Goal: Task Accomplishment & Management: Use online tool/utility

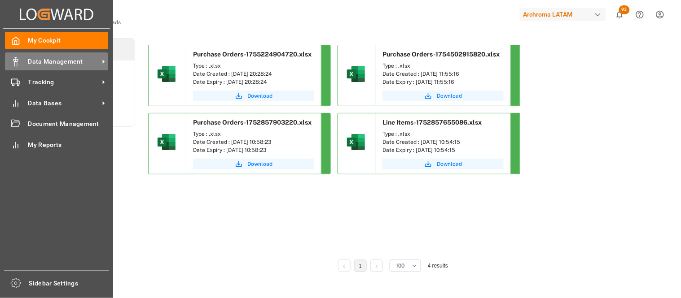
click at [18, 62] on icon at bounding box center [15, 61] width 9 height 9
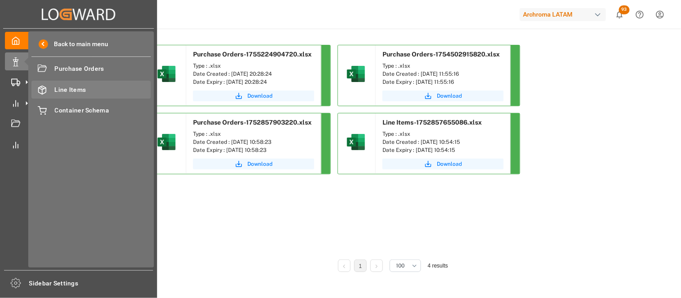
click at [53, 88] on div "Line Items Line Items" at bounding box center [90, 89] width 119 height 17
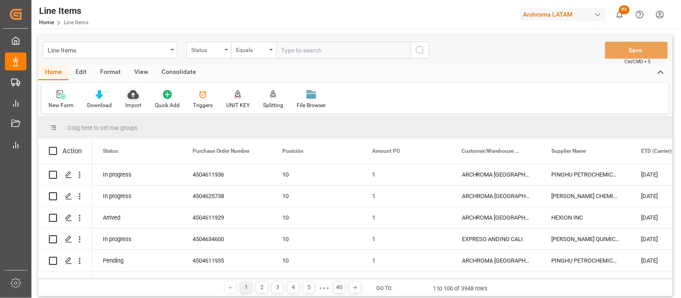
click at [137, 97] on icon at bounding box center [132, 94] width 11 height 9
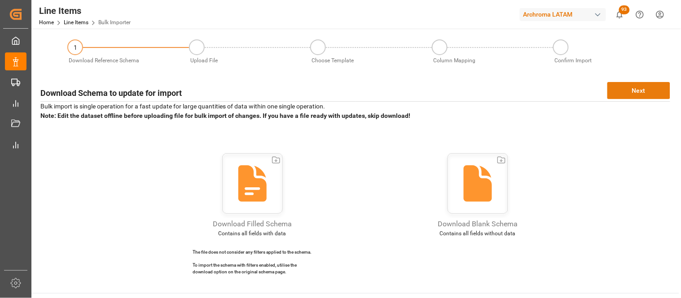
click at [643, 89] on button "Next" at bounding box center [638, 90] width 63 height 17
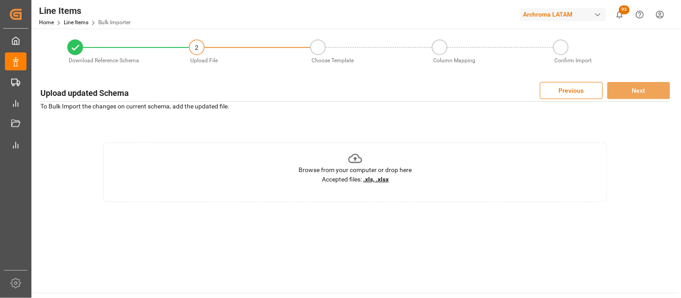
click at [376, 177] on u ".xls, .xlsx" at bounding box center [376, 179] width 26 height 7
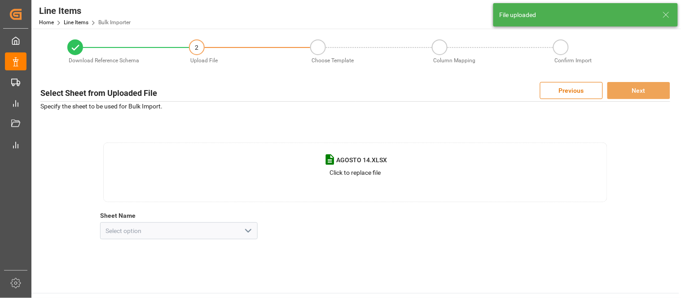
click at [249, 229] on icon "open menu" at bounding box center [248, 231] width 11 height 11
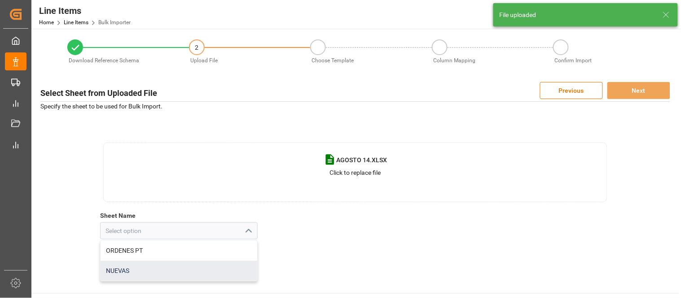
click at [125, 270] on div "NUEVAS" at bounding box center [179, 271] width 157 height 20
type input "NUEVAS"
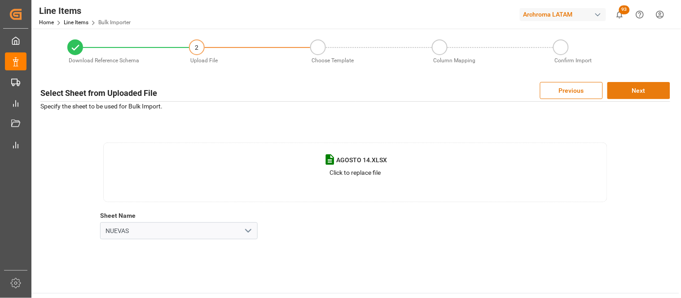
click at [628, 92] on button "Next" at bounding box center [638, 90] width 63 height 17
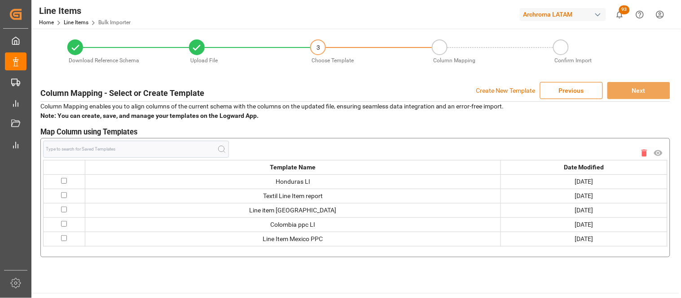
click at [521, 90] on p "Create New Template" at bounding box center [505, 90] width 59 height 17
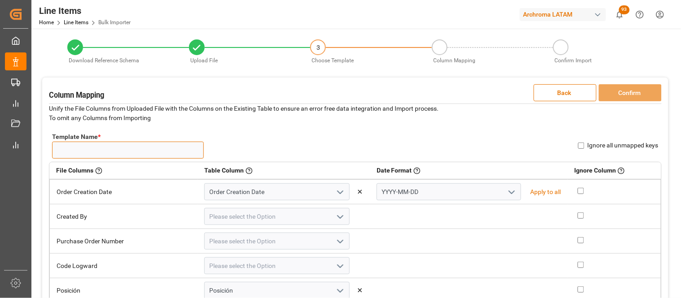
click at [131, 150] on input "Template Name *" at bounding box center [128, 150] width 152 height 17
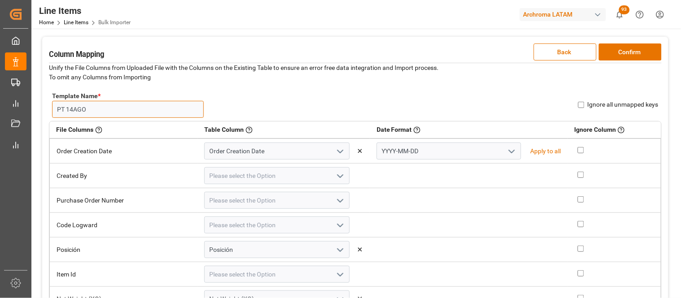
scroll to position [50, 0]
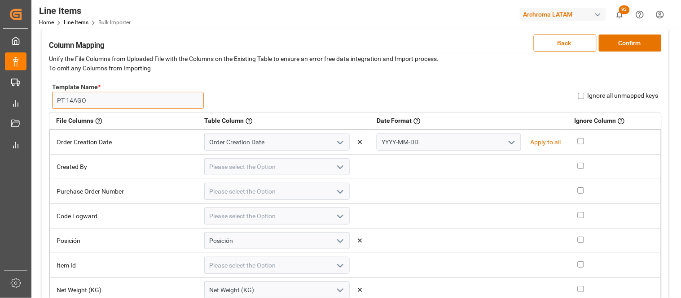
type input "PT 14AGO"
click at [506, 140] on icon "open menu" at bounding box center [511, 142] width 11 height 11
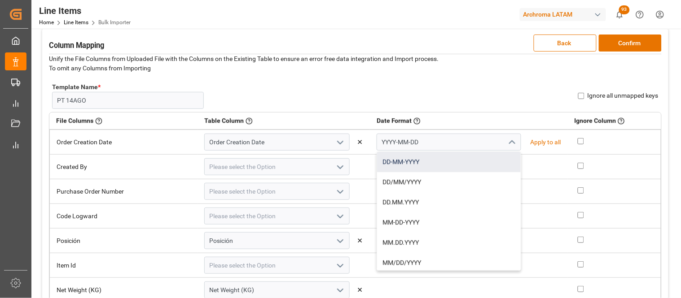
click at [414, 161] on div "DD-MM-YYYY" at bounding box center [449, 162] width 144 height 20
type input "DD-MM-YYYY"
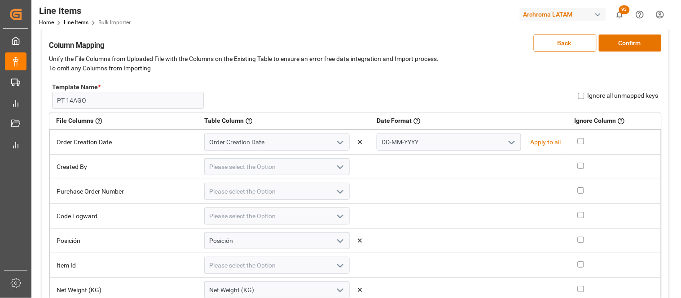
click at [335, 166] on icon "open menu" at bounding box center [340, 167] width 11 height 11
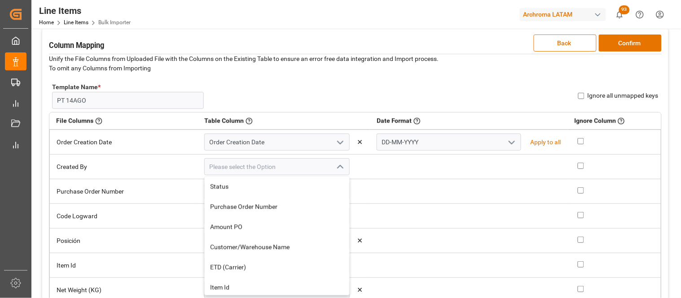
click at [355, 100] on div "Template Name * PT 14AGO Name Already Exists Ignore all unmapped keys" at bounding box center [355, 95] width 612 height 33
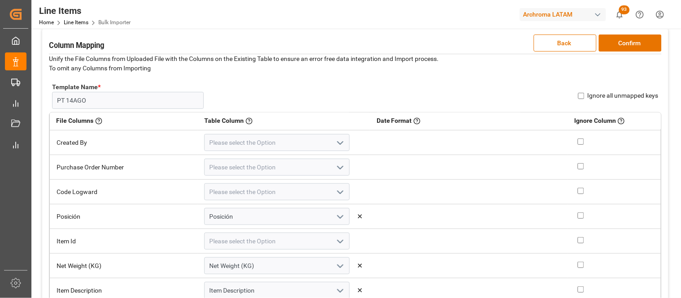
scroll to position [0, 0]
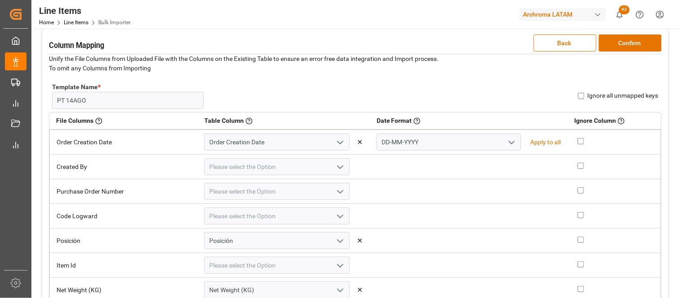
click at [335, 193] on icon "open menu" at bounding box center [340, 192] width 11 height 11
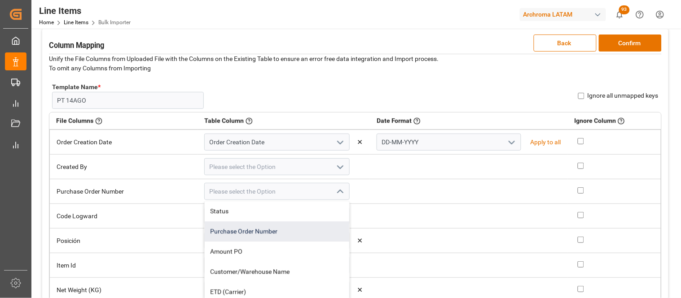
click at [223, 229] on div "Purchase Order Number" at bounding box center [277, 232] width 144 height 20
type input "Purchase Order Number"
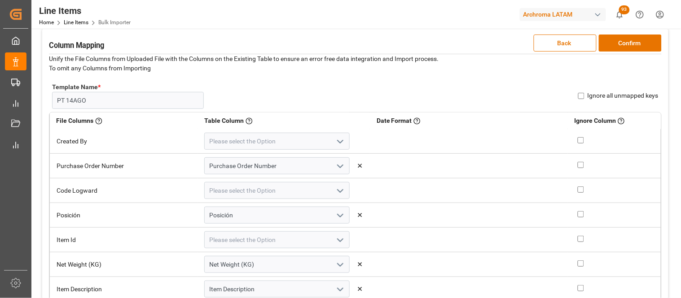
scroll to position [50, 0]
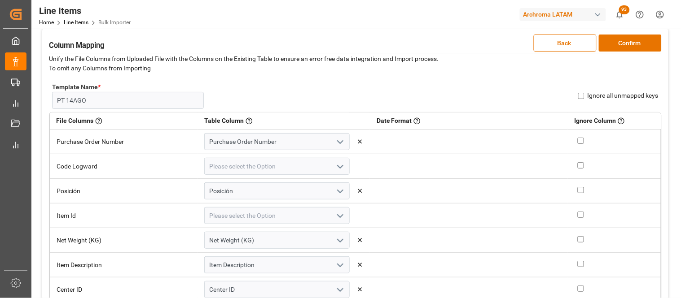
click at [335, 214] on icon "open menu" at bounding box center [340, 216] width 11 height 11
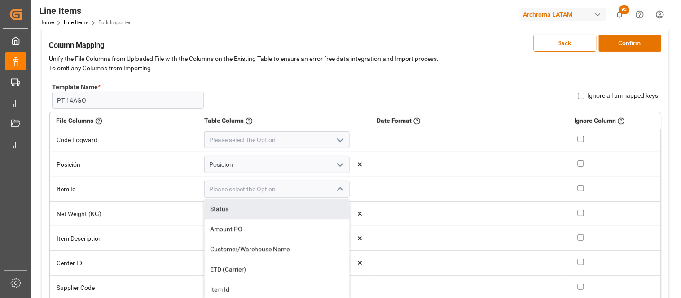
scroll to position [100, 0]
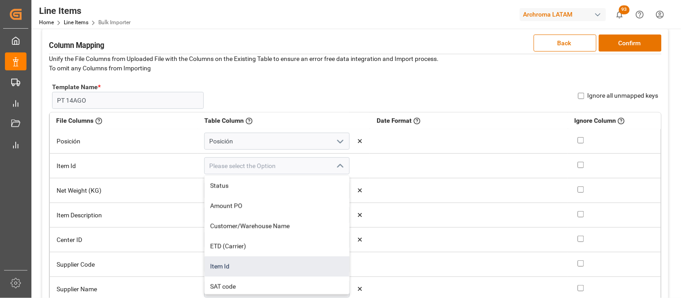
click at [214, 264] on div "Item Id" at bounding box center [277, 267] width 144 height 20
type input "Item Id"
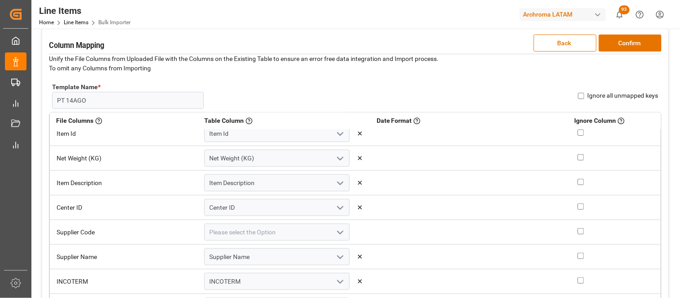
scroll to position [149, 0]
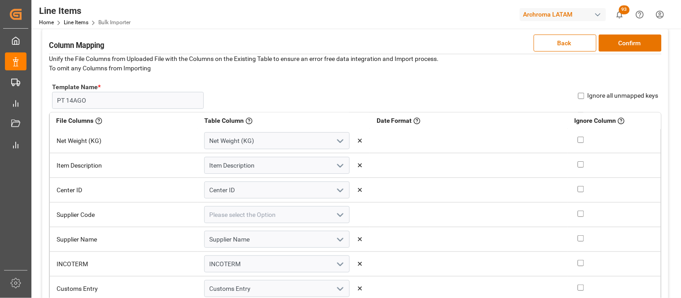
click at [335, 214] on icon "open menu" at bounding box center [340, 215] width 11 height 11
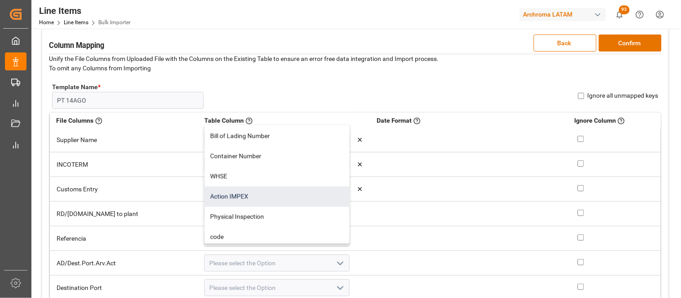
scroll to position [850, 0]
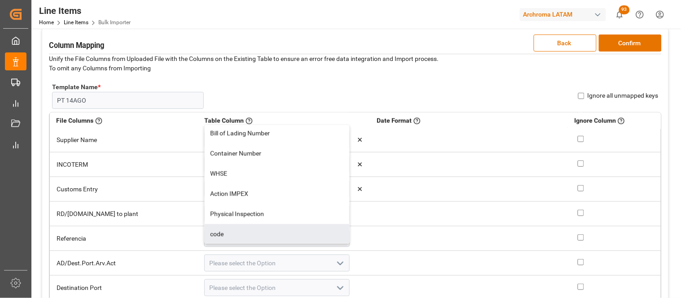
click at [376, 217] on td at bounding box center [469, 214] width 198 height 25
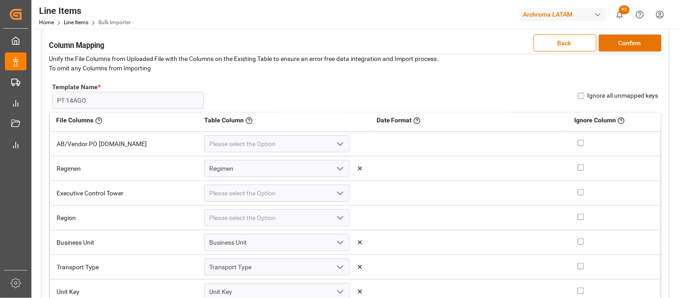
scroll to position [526, 0]
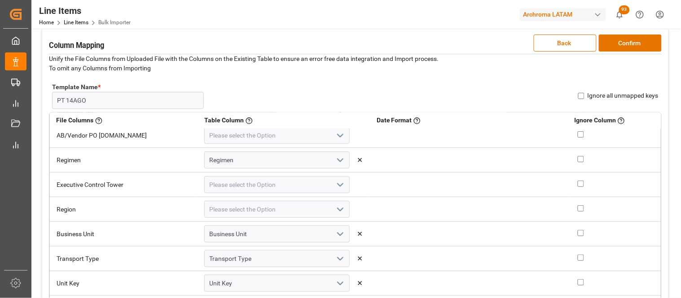
click at [335, 207] on icon "open menu" at bounding box center [340, 210] width 11 height 11
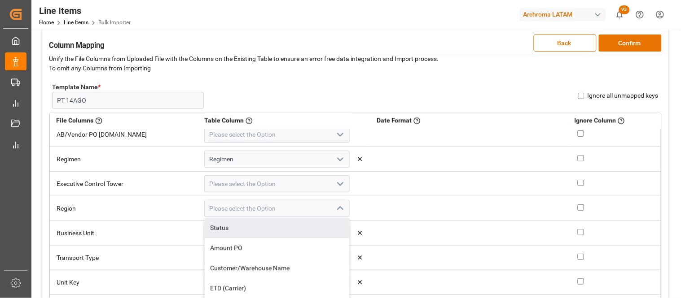
click at [398, 212] on td at bounding box center [469, 209] width 198 height 25
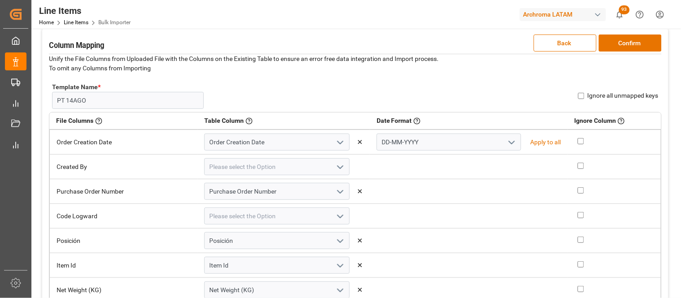
click at [582, 96] on input "Ignore all unmapped keys" at bounding box center [581, 96] width 6 height 6
checkbox input "true"
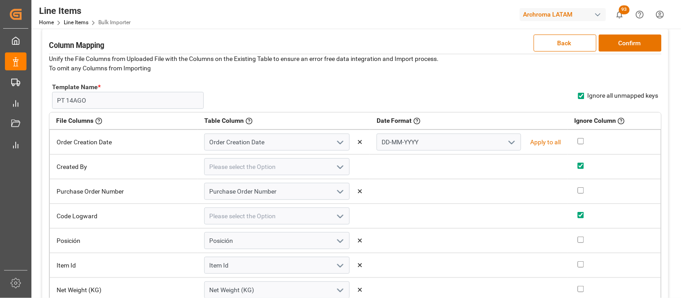
checkbox input "true"
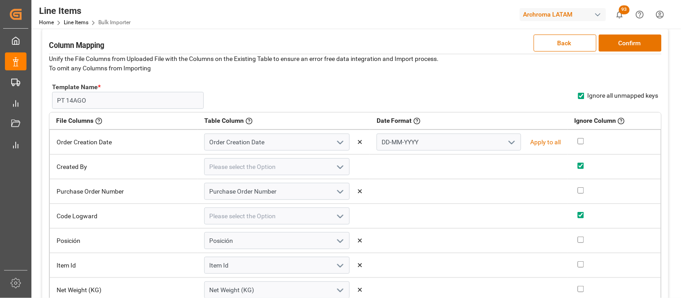
checkbox input "true"
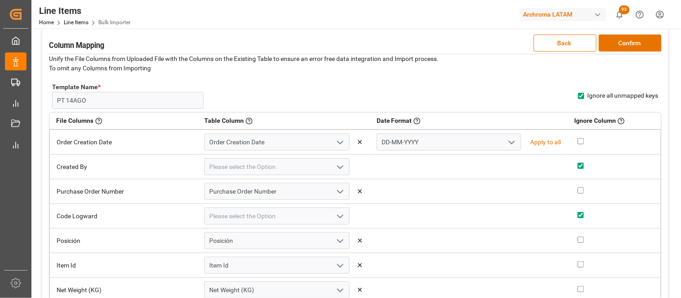
checkbox input "true"
click at [630, 40] on button "Confirm" at bounding box center [630, 43] width 63 height 17
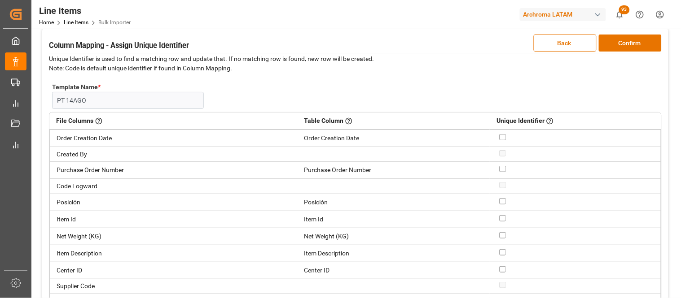
click at [499, 168] on input "checkbox" at bounding box center [502, 169] width 6 height 6
checkbox input "true"
click at [499, 201] on input "checkbox" at bounding box center [502, 201] width 6 height 6
checkbox input "true"
click at [623, 42] on button "Confirm" at bounding box center [630, 43] width 63 height 17
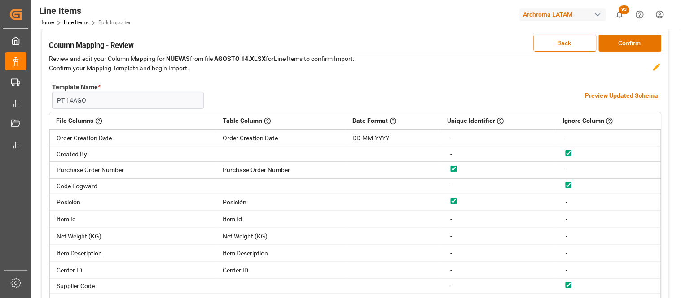
click at [599, 96] on h4 "Preview Updated Schema" at bounding box center [621, 95] width 73 height 9
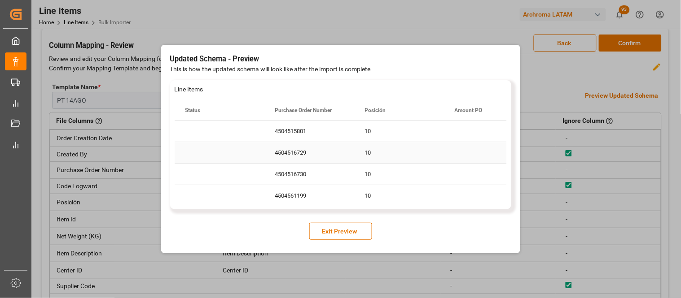
click at [307, 156] on div "4504516729" at bounding box center [309, 152] width 90 height 21
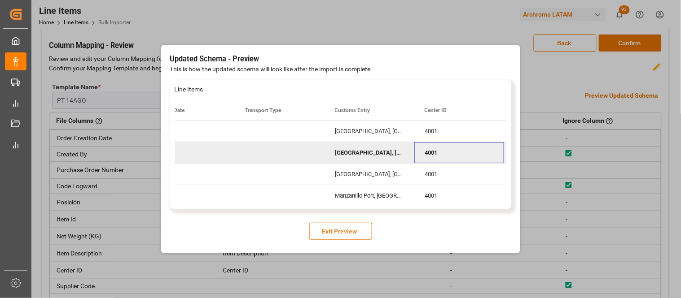
click at [358, 236] on button "Exit Preview" at bounding box center [340, 231] width 63 height 17
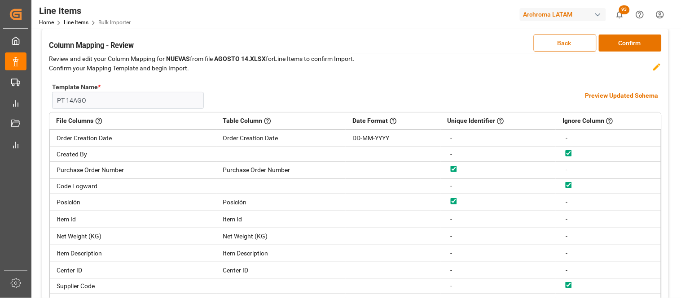
click at [543, 42] on button "Back" at bounding box center [564, 43] width 63 height 17
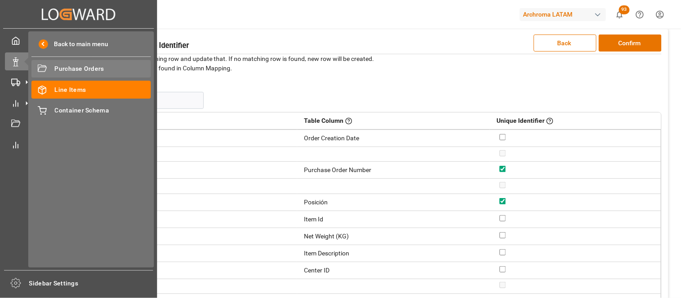
click at [63, 73] on span "Purchase Orders" at bounding box center [103, 68] width 96 height 9
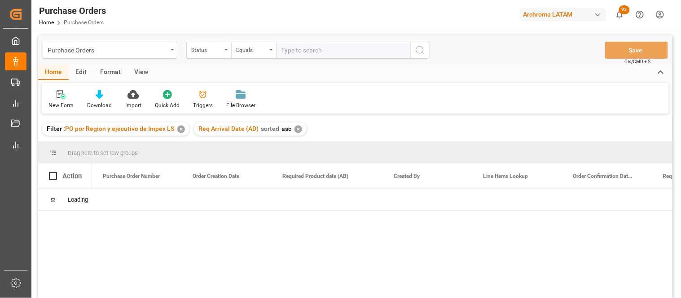
click at [179, 128] on div "Purchase Orders Status Equals Save Ctrl/CMD + S Home Edit Format View New Form …" at bounding box center [355, 178] width 634 height 287
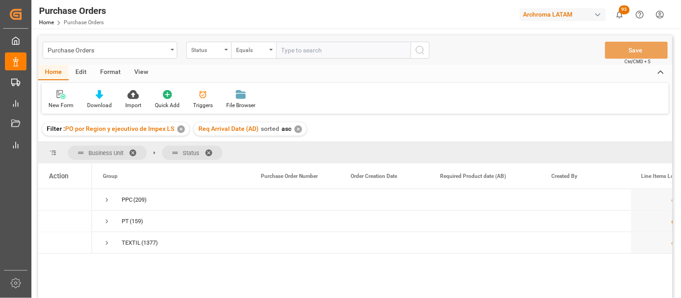
click at [179, 129] on div "✕" at bounding box center [181, 130] width 8 height 8
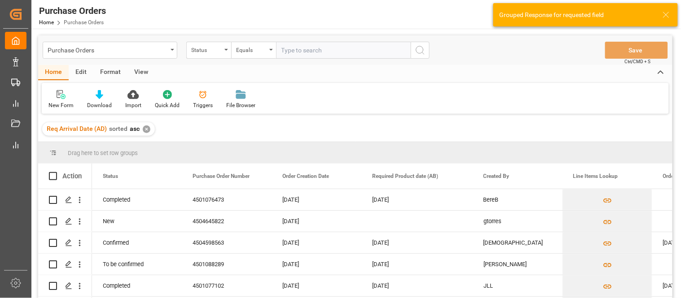
click at [146, 129] on div "✕" at bounding box center [147, 130] width 8 height 8
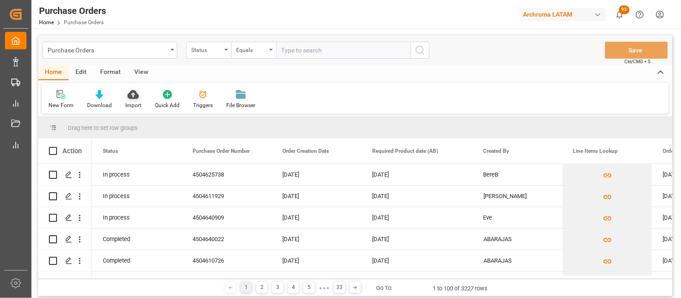
click at [131, 101] on div "Import" at bounding box center [133, 105] width 16 height 8
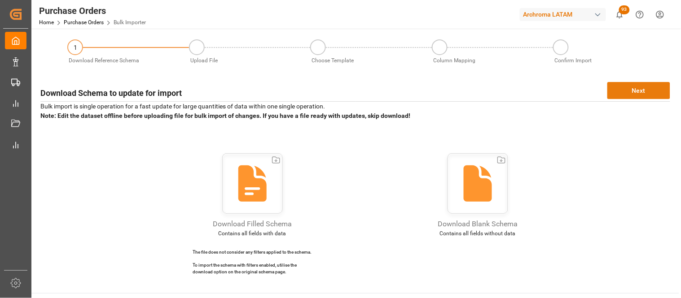
click at [625, 92] on button "Next" at bounding box center [638, 90] width 63 height 17
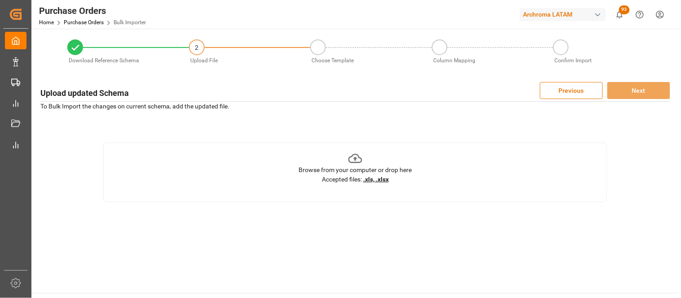
click at [382, 183] on div "Accepted files: .xls, .xlsx" at bounding box center [355, 179] width 67 height 9
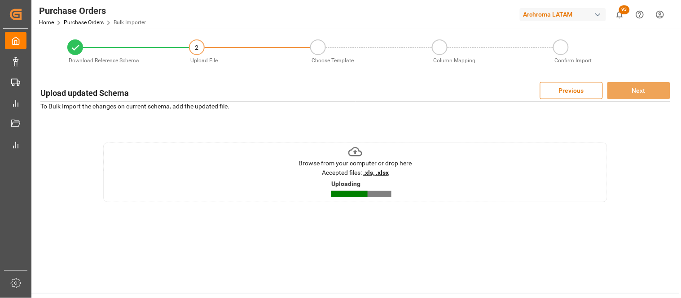
scroll to position [50, 0]
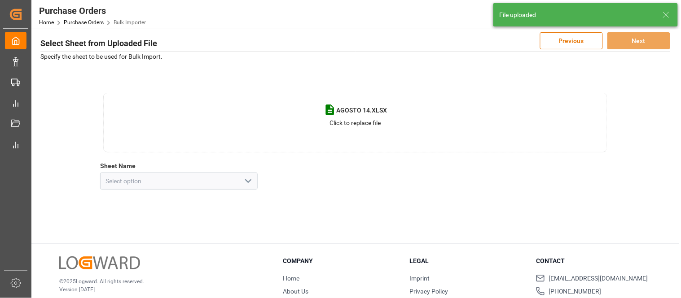
click at [249, 182] on icon "open menu" at bounding box center [248, 181] width 11 height 11
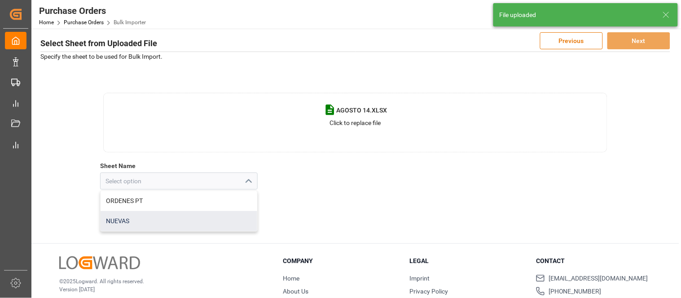
click at [129, 223] on div "NUEVAS" at bounding box center [179, 221] width 157 height 20
type input "NUEVAS"
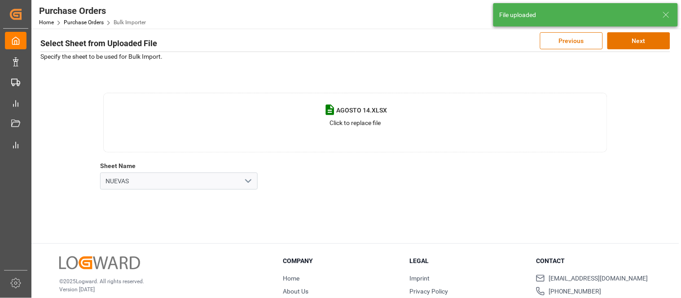
scroll to position [0, 0]
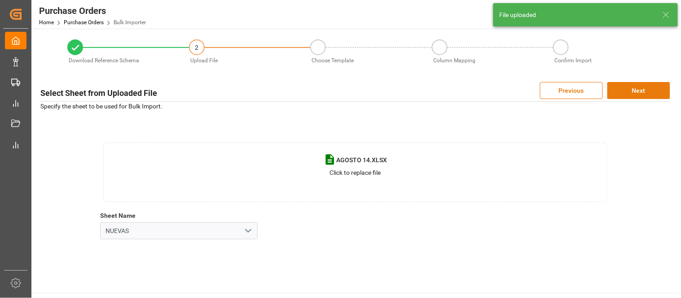
click at [626, 90] on button "Next" at bounding box center [638, 90] width 63 height 17
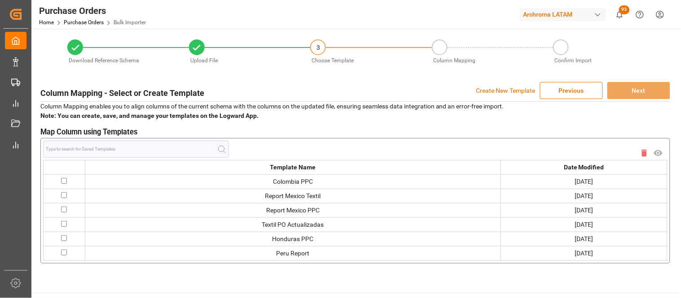
click at [494, 85] on p "Create New Template" at bounding box center [505, 90] width 59 height 17
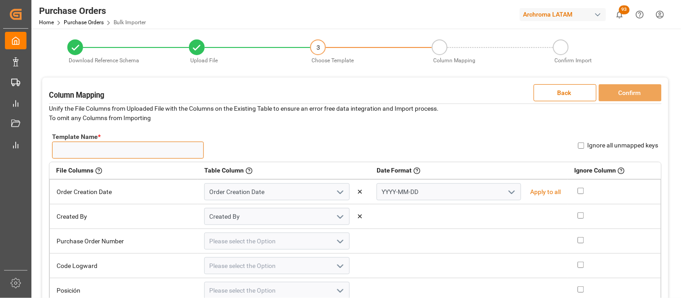
click at [153, 153] on input "Template Name *" at bounding box center [128, 150] width 152 height 17
type input "PT 14"
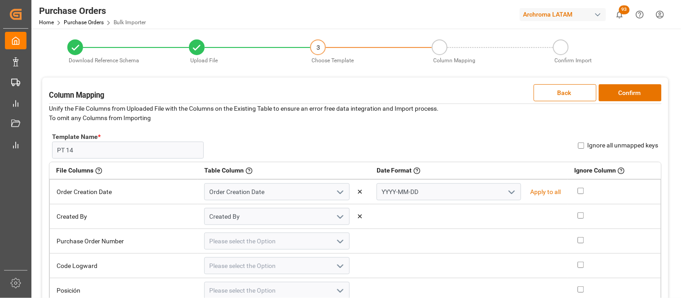
click at [284, 146] on div "Template Name * PT 14 Name Already Exists Ignore all unmapped keys" at bounding box center [355, 145] width 612 height 33
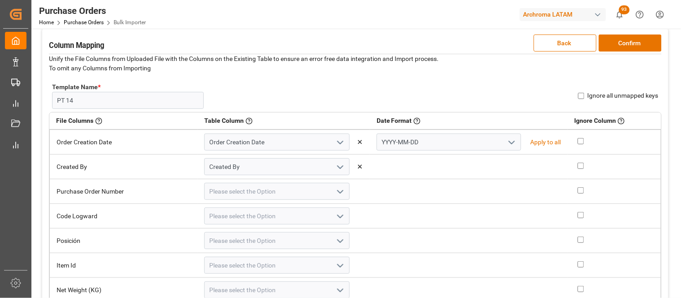
click at [506, 142] on icon "open menu" at bounding box center [511, 142] width 11 height 11
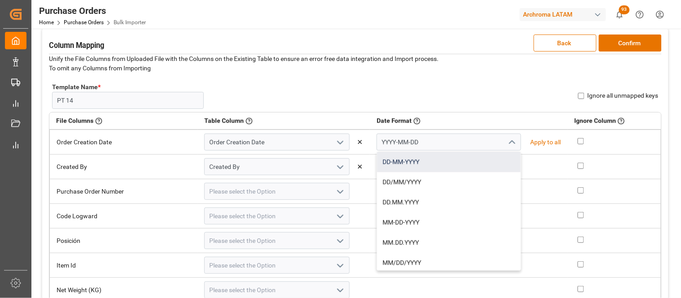
click at [410, 163] on div "DD-MM-YYYY" at bounding box center [449, 162] width 144 height 20
type input "DD-MM-YYYY"
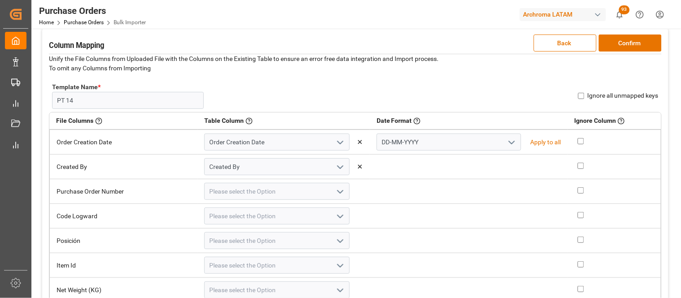
click at [335, 192] on icon "open menu" at bounding box center [340, 192] width 11 height 11
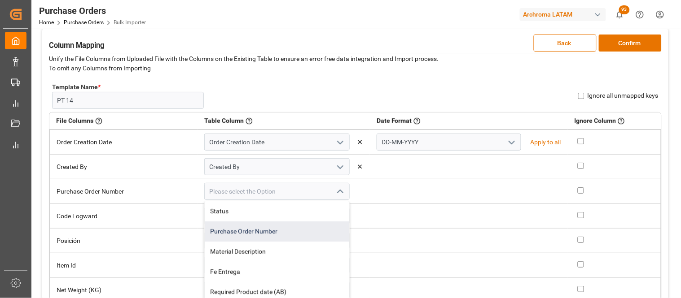
click at [265, 224] on div "Purchase Order Number" at bounding box center [277, 232] width 144 height 20
type input "Purchase Order Number"
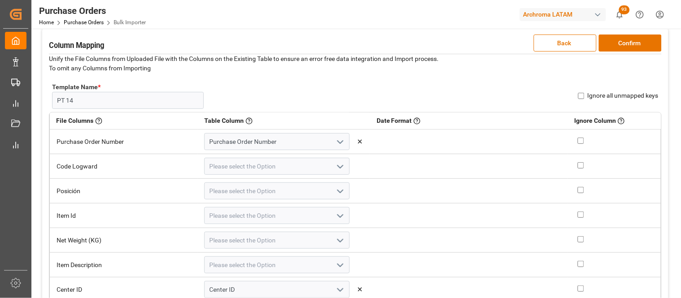
click at [335, 217] on icon "open menu" at bounding box center [340, 216] width 11 height 11
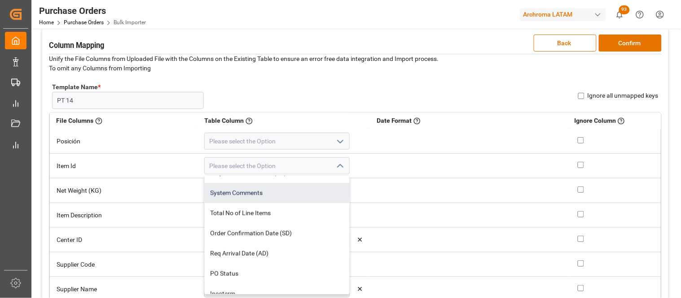
scroll to position [36, 0]
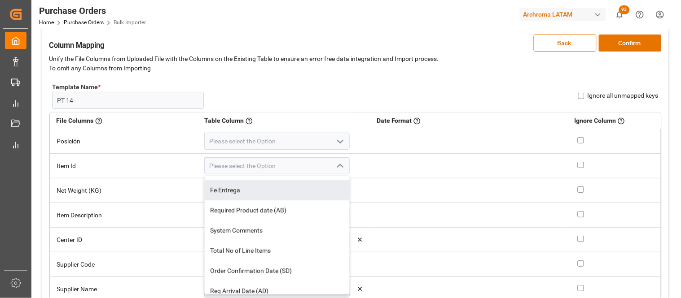
click at [370, 169] on td at bounding box center [469, 166] width 198 height 25
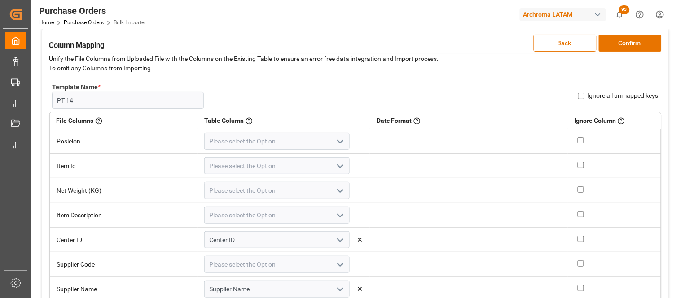
click at [335, 214] on icon "open menu" at bounding box center [340, 215] width 11 height 11
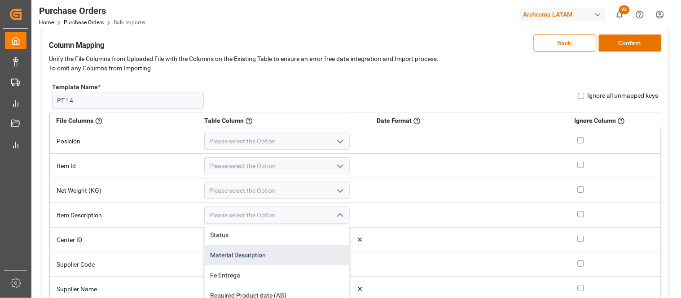
click at [246, 255] on div "Material Description" at bounding box center [277, 255] width 144 height 20
type input "Material Description"
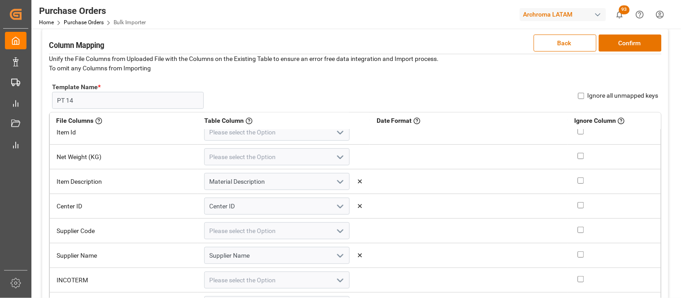
scroll to position [149, 0]
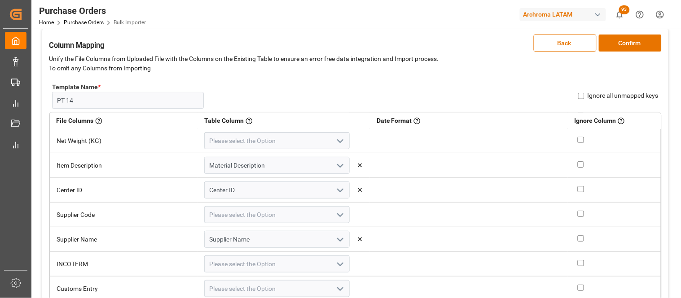
click at [335, 165] on icon "open menu" at bounding box center [340, 166] width 11 height 11
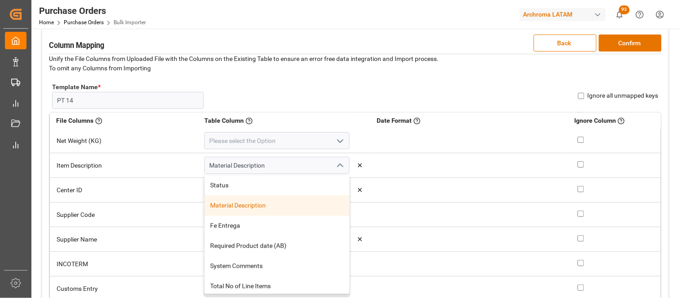
click at [253, 205] on div "Material Description" at bounding box center [277, 206] width 144 height 20
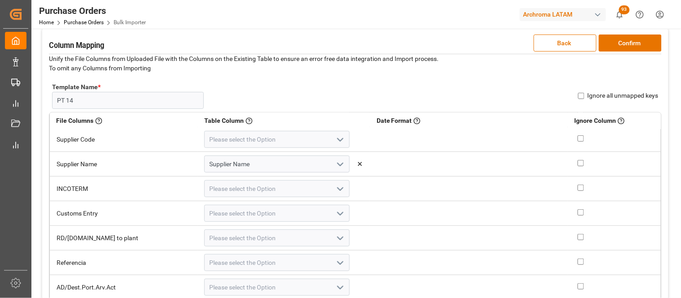
scroll to position [249, 0]
click at [337, 165] on polyline "open menu" at bounding box center [339, 165] width 5 height 3
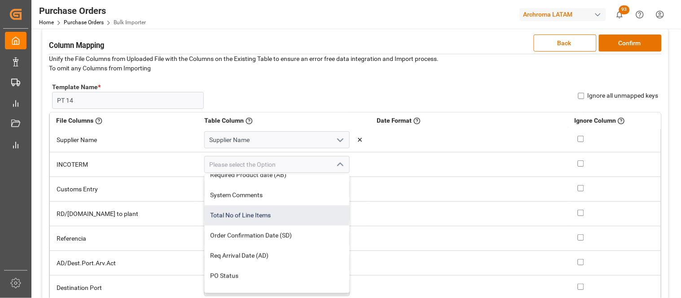
scroll to position [100, 0]
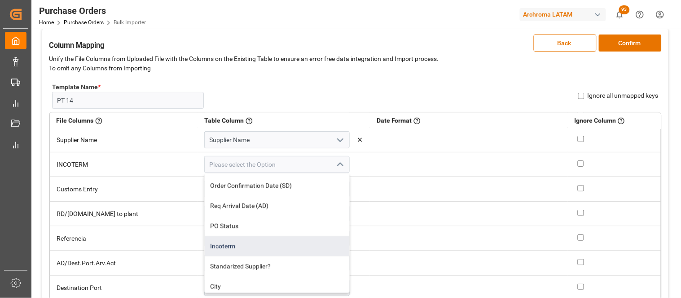
click at [208, 245] on div "Incoterm" at bounding box center [277, 246] width 144 height 20
type input "Incoterm"
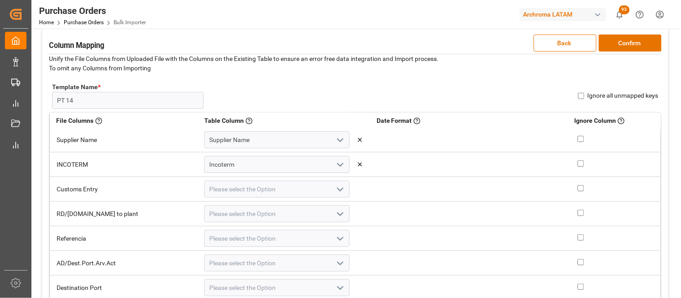
click at [337, 188] on polyline "open menu" at bounding box center [339, 189] width 5 height 3
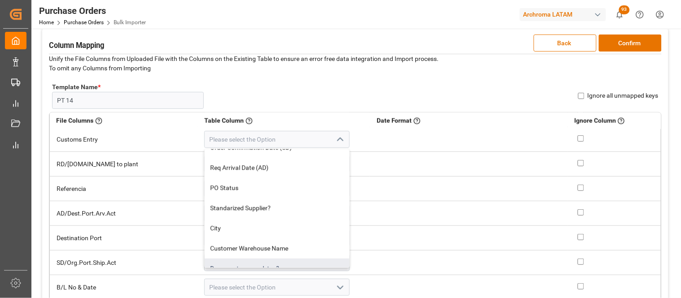
scroll to position [95, 0]
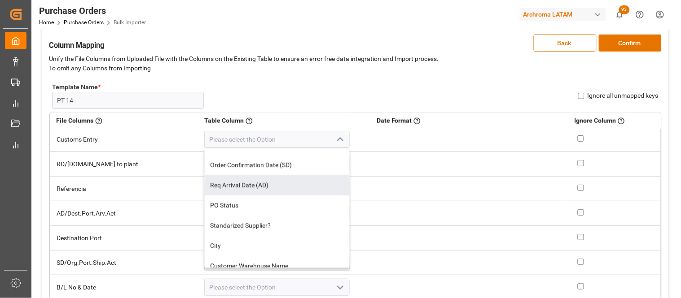
click at [371, 182] on td at bounding box center [469, 189] width 198 height 25
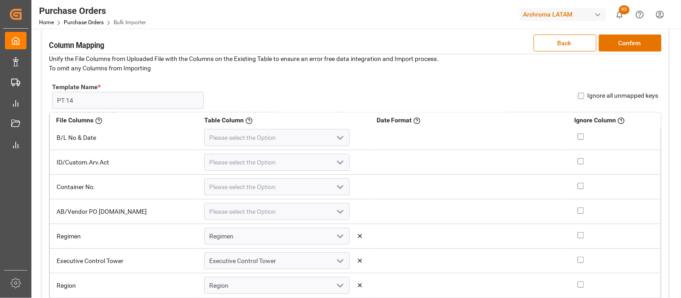
scroll to position [498, 0]
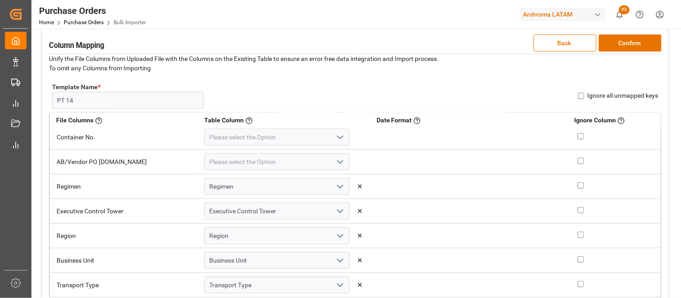
click at [337, 161] on polyline "open menu" at bounding box center [339, 162] width 5 height 3
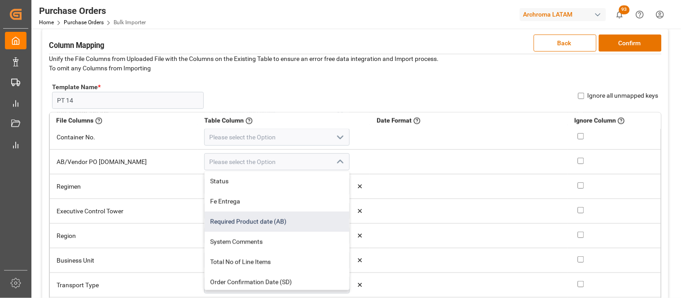
click at [248, 219] on div "Required Product date (AB)" at bounding box center [277, 222] width 144 height 20
type input "Required Product date (AB)"
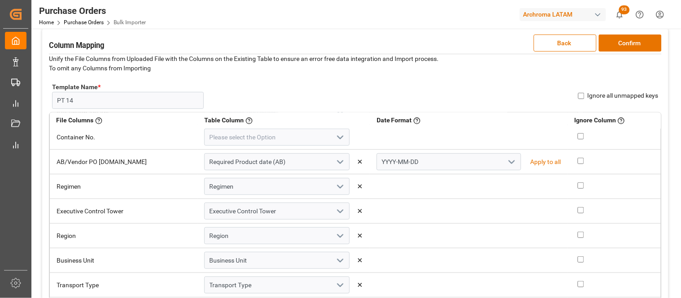
click at [506, 163] on icon "open menu" at bounding box center [511, 162] width 11 height 11
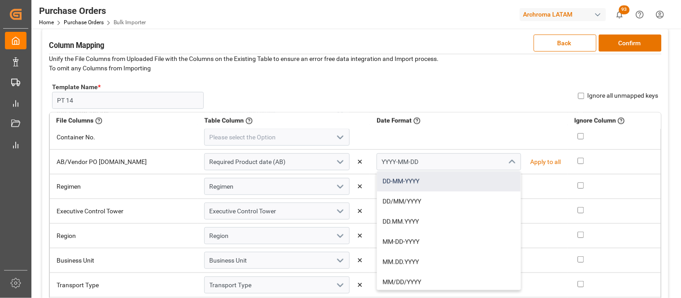
click at [411, 180] on div "DD-MM-YYYY" at bounding box center [449, 182] width 144 height 20
type input "DD-MM-YYYY"
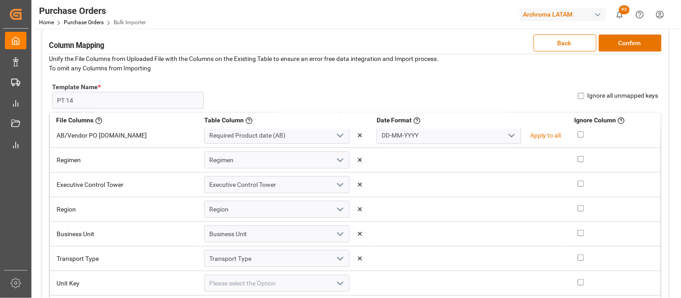
scroll to position [100, 0]
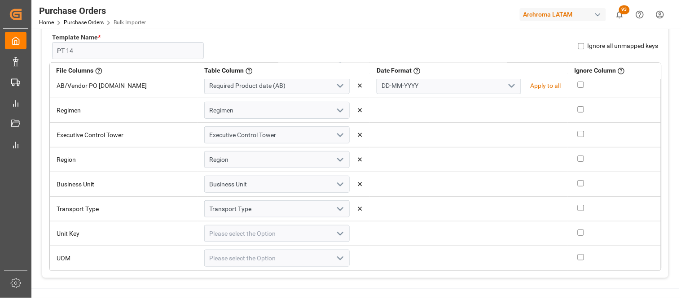
click at [335, 233] on icon "open menu" at bounding box center [340, 234] width 11 height 11
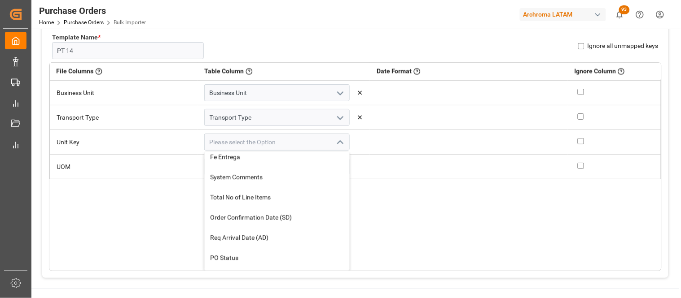
scroll to position [0, 0]
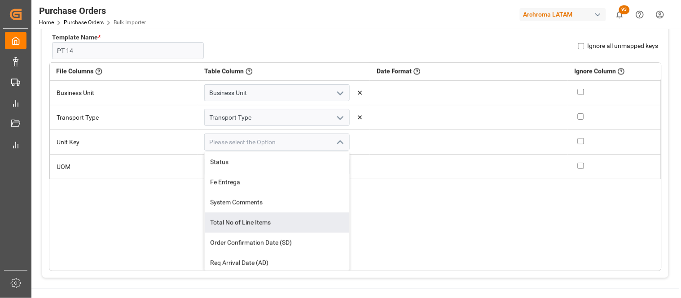
click at [373, 230] on div "File Columns Header of the column in the sheet that is uploaded Table Column Ke…" at bounding box center [355, 166] width 612 height 209
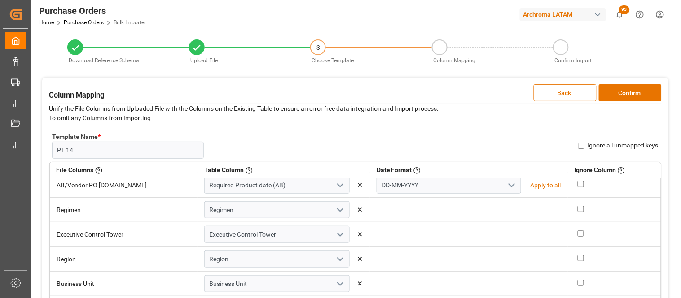
click at [580, 146] on input "Ignore all unmapped keys" at bounding box center [581, 146] width 6 height 6
checkbox input "true"
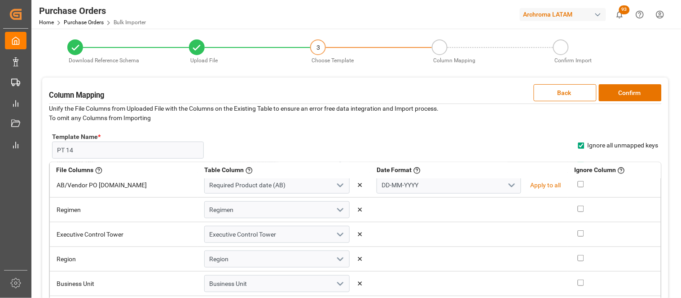
checkbox input "true"
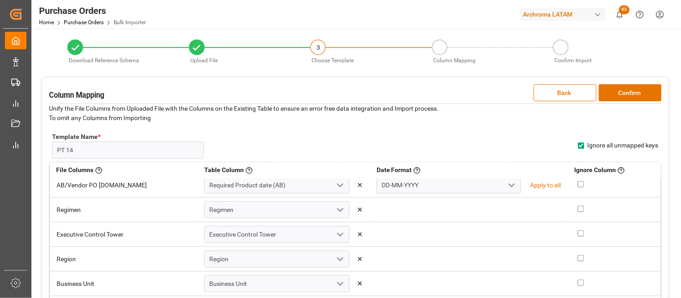
checkbox input "true"
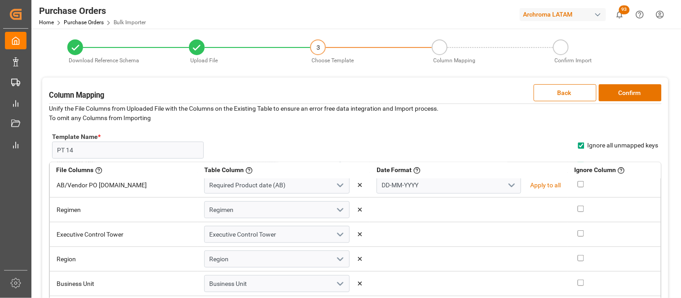
checkbox input "true"
click at [621, 98] on button "Confirm" at bounding box center [630, 92] width 63 height 17
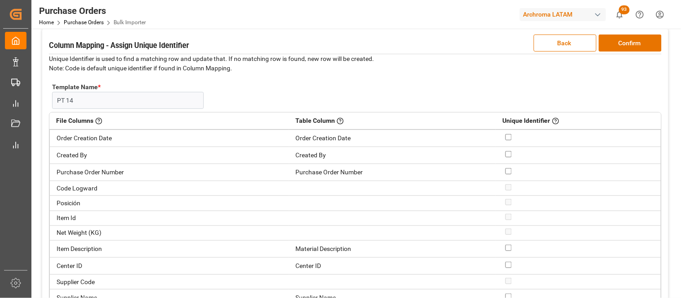
click at [505, 170] on input "checkbox" at bounding box center [508, 171] width 6 height 6
checkbox input "true"
click at [611, 44] on button "Confirm" at bounding box center [630, 43] width 63 height 17
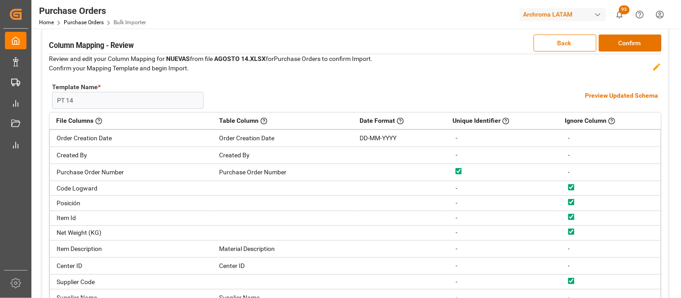
click at [606, 97] on h4 "Preview Updated Schema" at bounding box center [621, 95] width 73 height 9
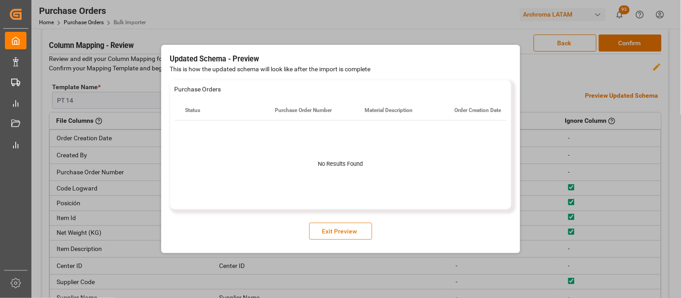
click at [360, 233] on button "Exit Preview" at bounding box center [340, 231] width 63 height 17
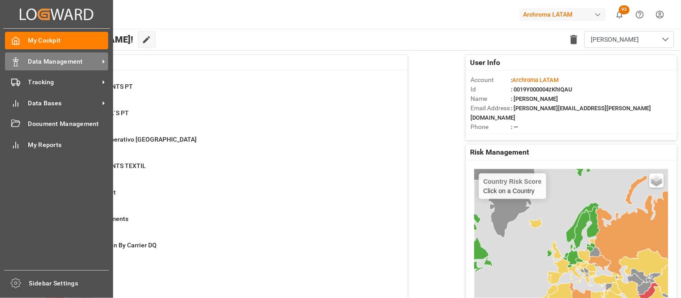
click at [16, 60] on polygon at bounding box center [17, 61] width 3 height 2
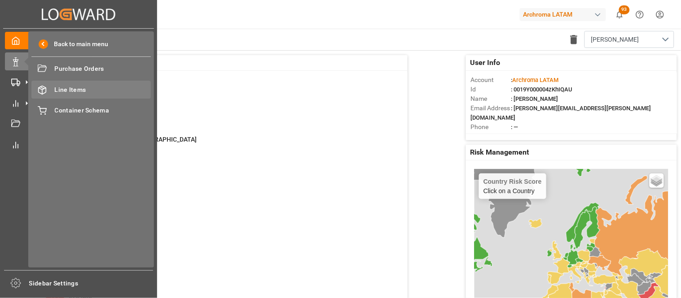
click at [84, 92] on span "Line Items" at bounding box center [103, 89] width 96 height 9
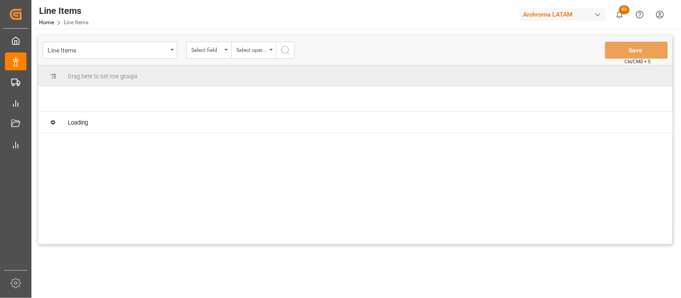
click at [171, 51] on div "Line Items Select field Select operator Save Ctrl/CMD + S Drag here to set row …" at bounding box center [355, 139] width 634 height 209
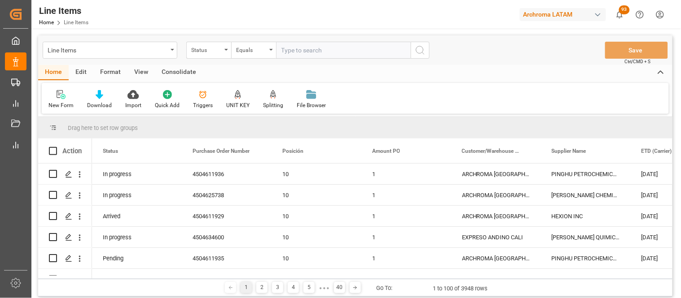
click at [171, 51] on div "Line Items" at bounding box center [110, 50] width 135 height 17
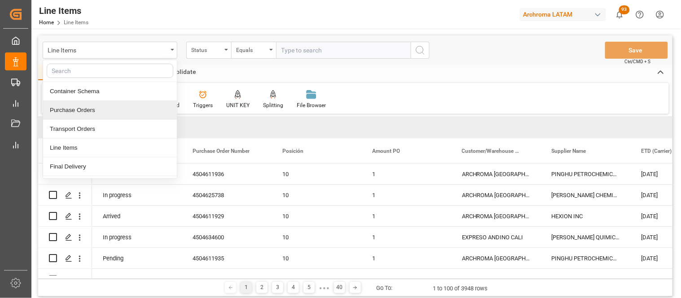
click at [91, 112] on div "Purchase Orders" at bounding box center [110, 110] width 134 height 19
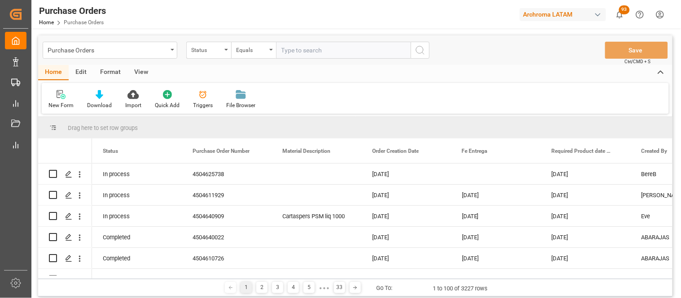
click at [227, 51] on div "Status" at bounding box center [208, 50] width 45 height 17
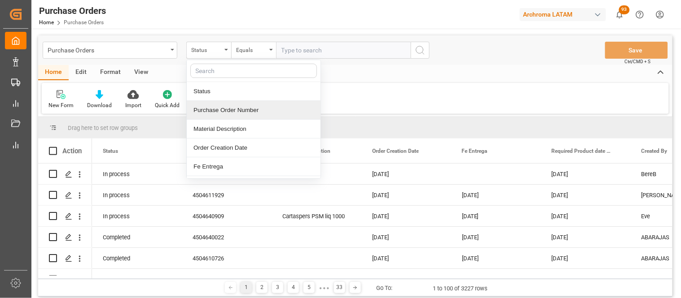
click at [221, 110] on div "Purchase Order Number" at bounding box center [254, 110] width 134 height 19
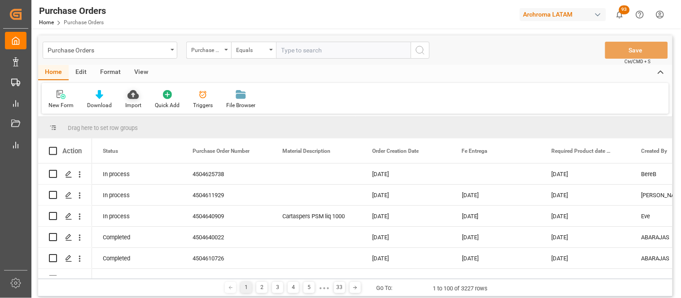
click at [139, 93] on div at bounding box center [133, 94] width 16 height 9
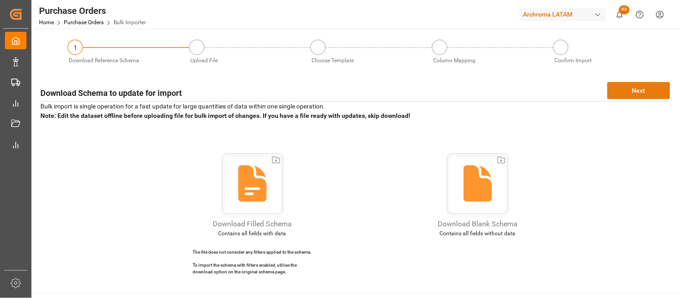
click at [639, 84] on button "Next" at bounding box center [638, 90] width 63 height 17
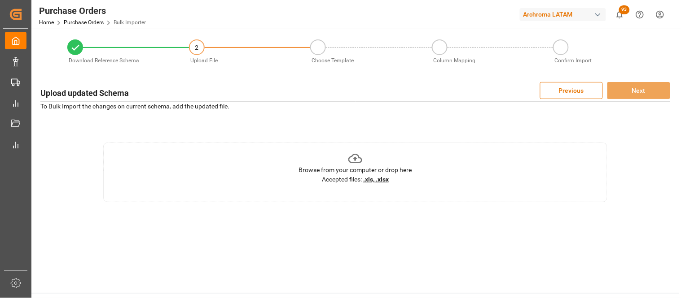
click at [353, 158] on icon at bounding box center [355, 159] width 14 height 14
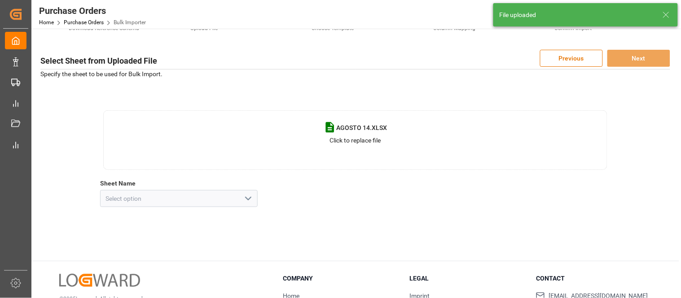
scroll to position [50, 0]
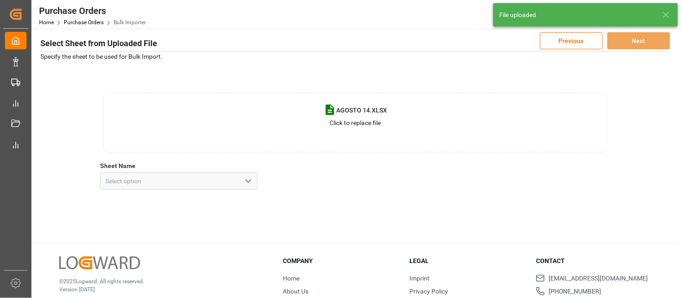
click at [250, 177] on icon "open menu" at bounding box center [248, 181] width 11 height 11
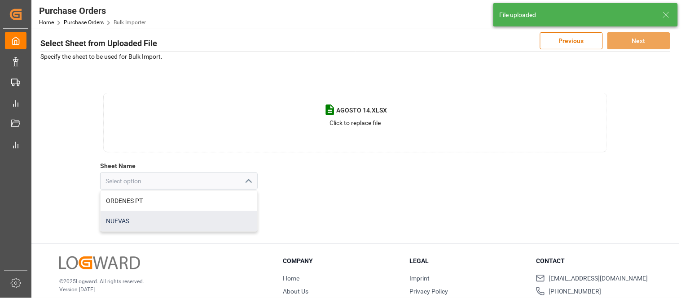
click at [153, 221] on div "NUEVAS" at bounding box center [179, 221] width 157 height 20
type input "NUEVAS"
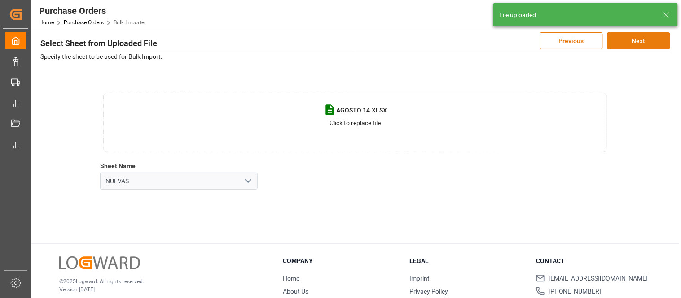
click at [632, 44] on button "Next" at bounding box center [638, 40] width 63 height 17
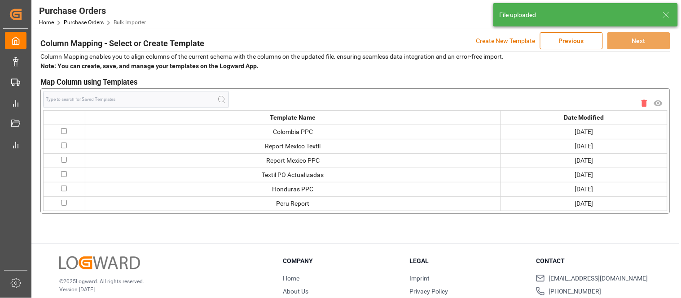
click at [500, 41] on p "Create New Template" at bounding box center [505, 40] width 59 height 17
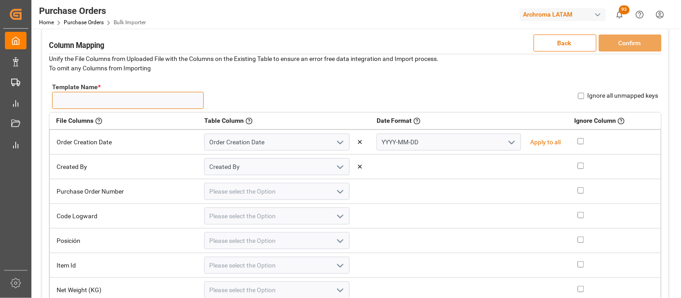
click at [140, 104] on input "Template Name *" at bounding box center [128, 100] width 152 height 17
type input "pt 14 ago"
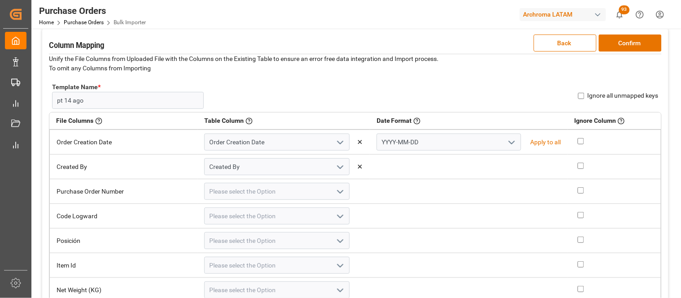
click at [312, 95] on div "Template Name * pt 14 ago Name Already Exists Ignore all unmapped keys" at bounding box center [355, 95] width 612 height 33
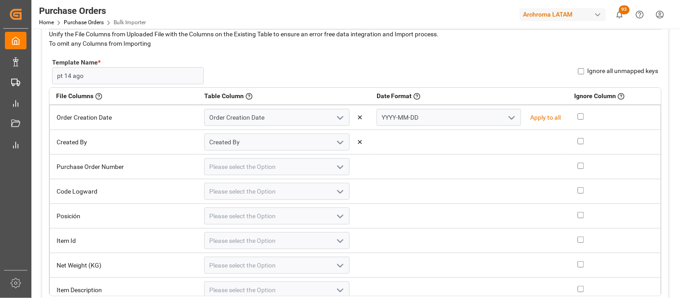
scroll to position [100, 0]
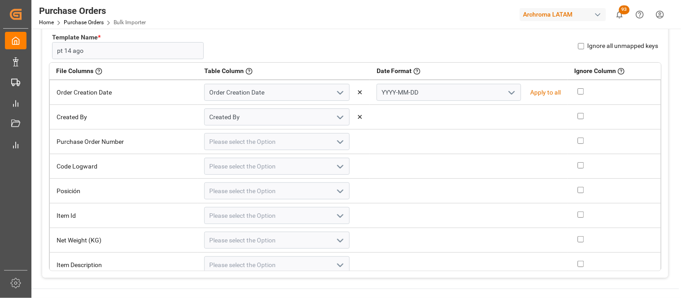
click at [506, 91] on icon "open menu" at bounding box center [511, 92] width 11 height 11
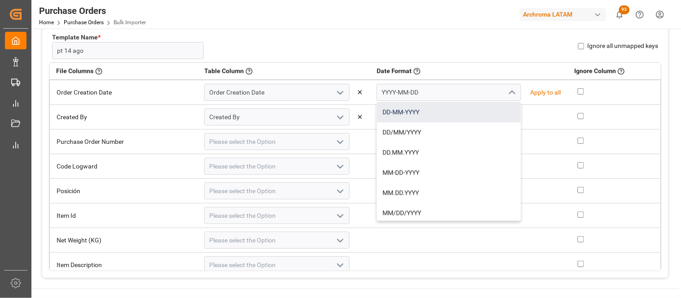
click at [396, 113] on div "DD-MM-YYYY" at bounding box center [449, 112] width 144 height 20
type input "DD-MM-YYYY"
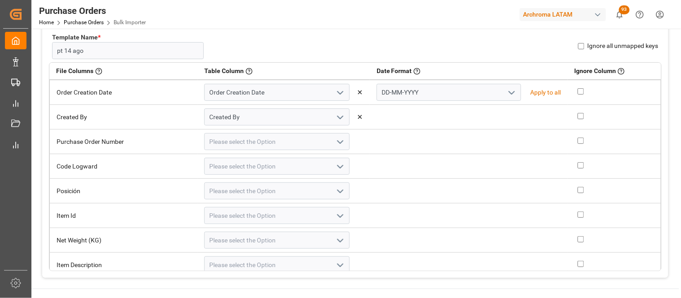
click at [335, 140] on icon "open menu" at bounding box center [340, 142] width 11 height 11
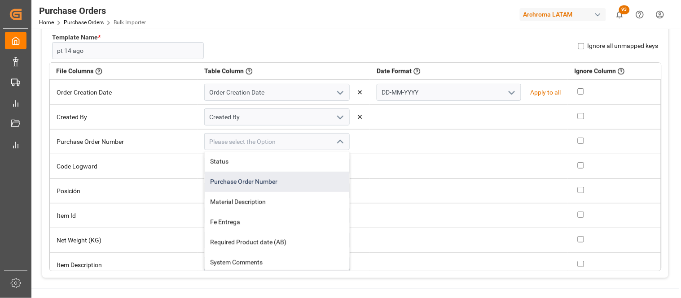
click at [240, 186] on div "Purchase Order Number" at bounding box center [277, 182] width 144 height 20
type input "Purchase Order Number"
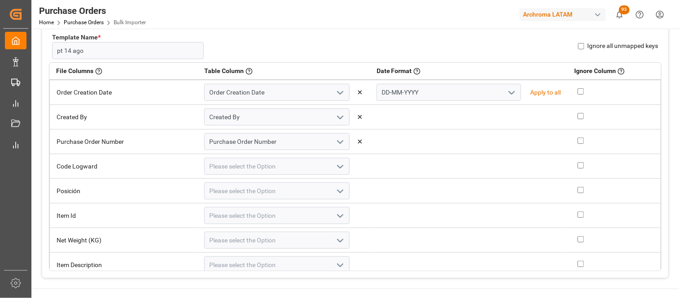
scroll to position [50, 0]
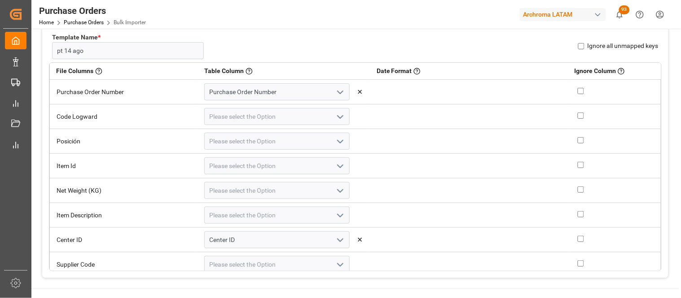
click at [335, 164] on icon "open menu" at bounding box center [340, 166] width 11 height 11
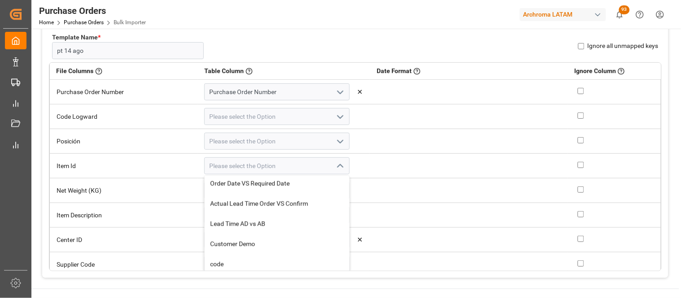
scroll to position [100, 0]
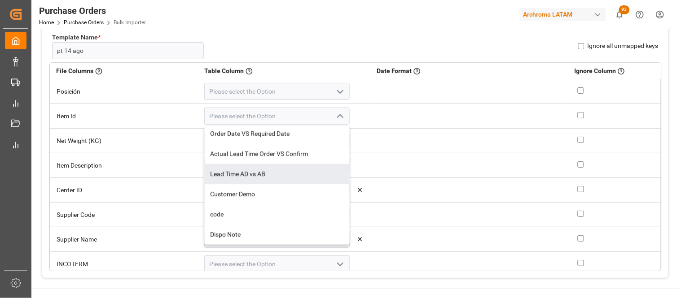
click at [371, 142] on td at bounding box center [469, 141] width 198 height 25
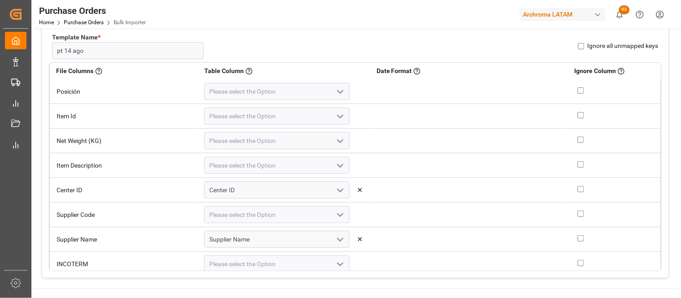
click at [337, 165] on polyline "open menu" at bounding box center [339, 166] width 5 height 3
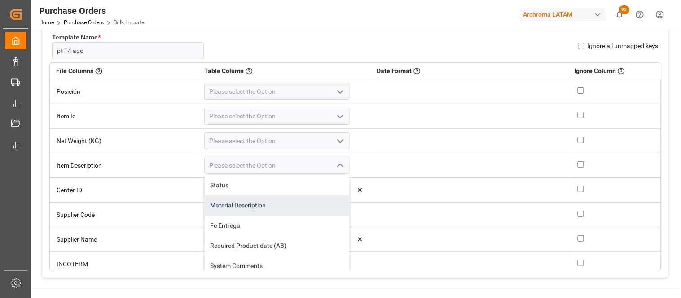
click at [239, 204] on div "Material Description" at bounding box center [277, 206] width 144 height 20
type input "Material Description"
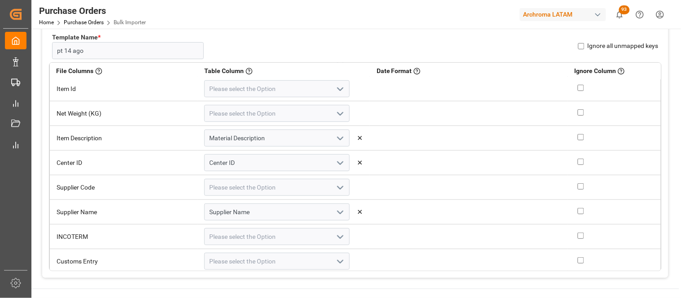
scroll to position [149, 0]
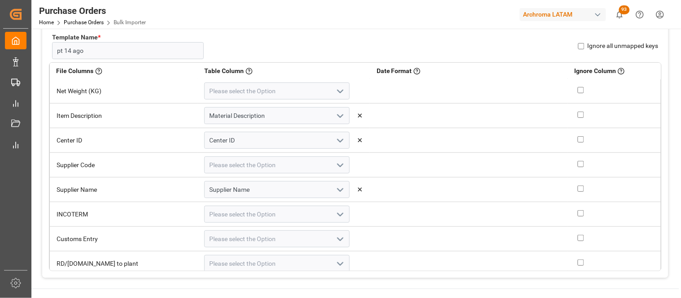
click at [337, 164] on polyline "open menu" at bounding box center [339, 165] width 5 height 3
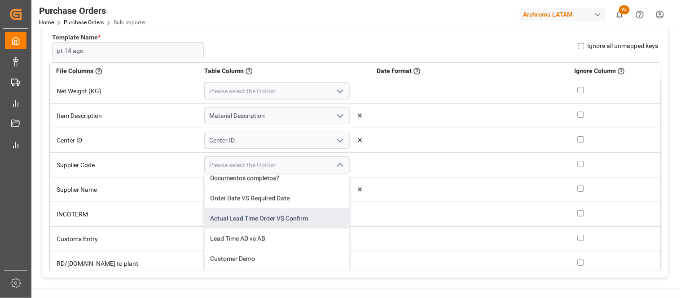
scroll to position [265, 0]
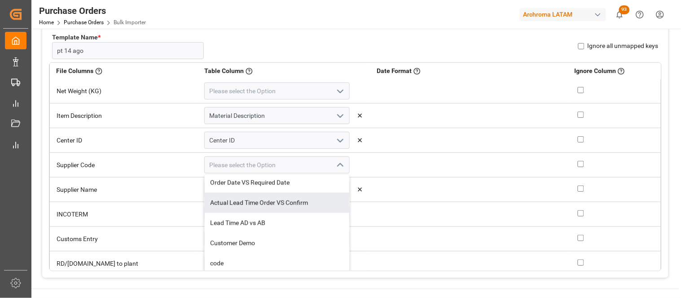
click at [434, 189] on td at bounding box center [469, 190] width 198 height 25
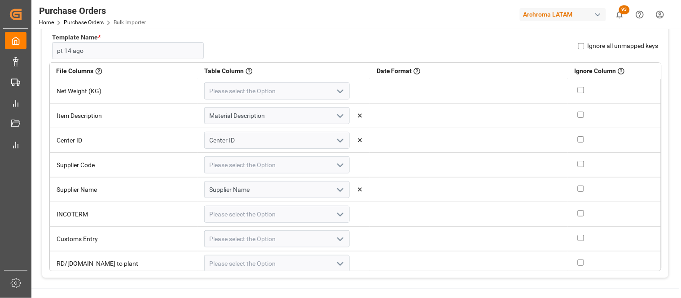
scroll to position [199, 0]
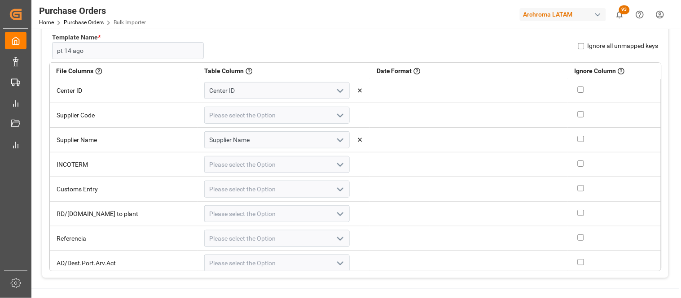
click at [335, 162] on icon "open menu" at bounding box center [340, 165] width 11 height 11
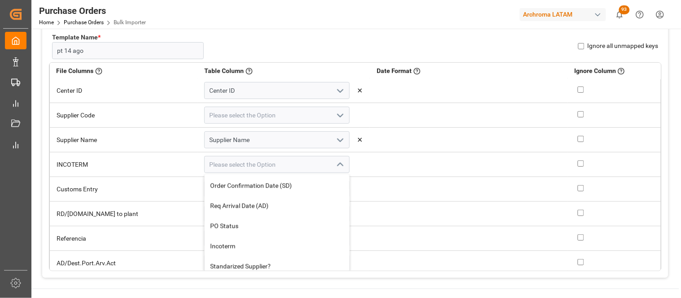
scroll to position [149, 0]
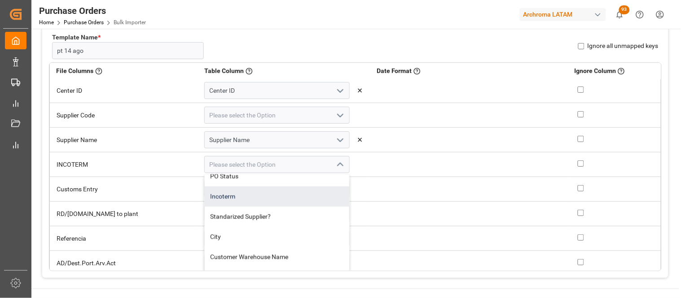
click at [219, 195] on div "Incoterm" at bounding box center [277, 197] width 144 height 20
type input "Incoterm"
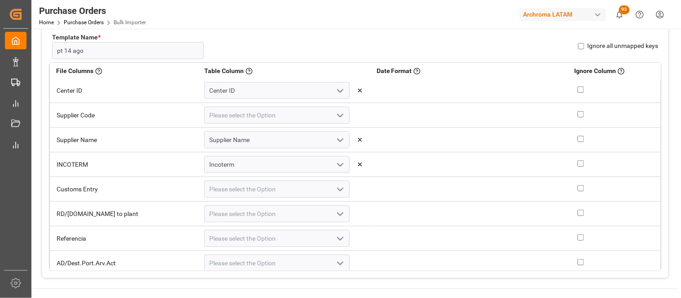
click at [335, 188] on icon "open menu" at bounding box center [340, 189] width 11 height 11
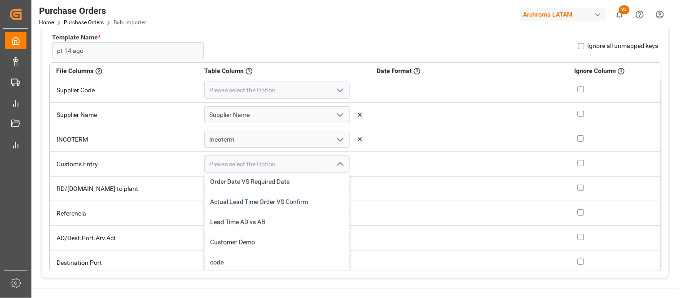
scroll to position [249, 0]
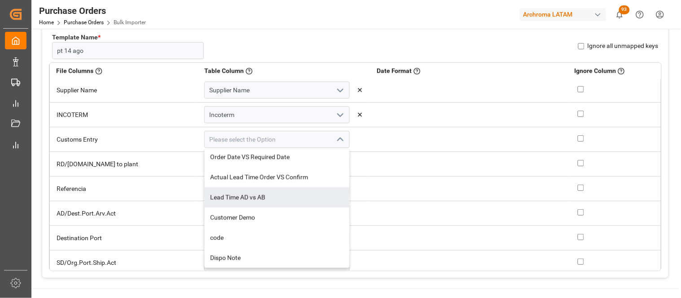
click at [386, 193] on td at bounding box center [469, 189] width 198 height 25
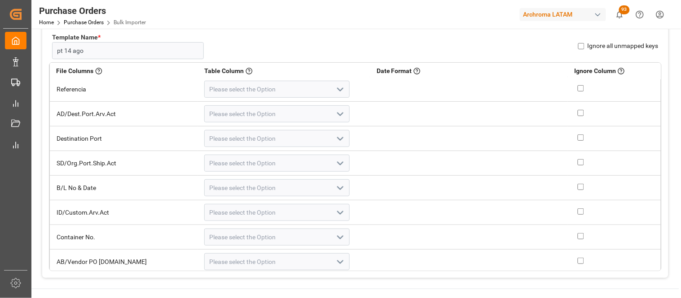
scroll to position [398, 0]
click at [337, 212] on polyline "open menu" at bounding box center [339, 212] width 5 height 3
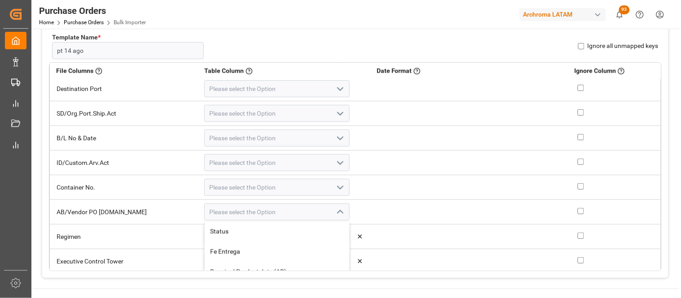
scroll to position [449, 0]
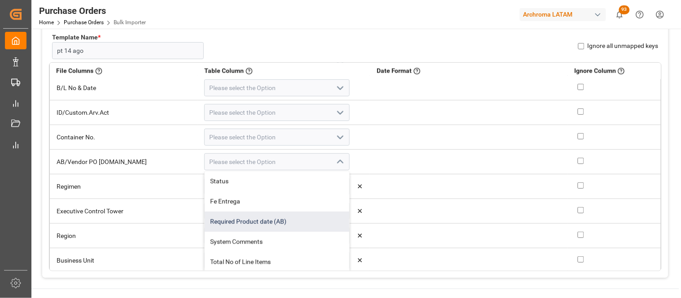
click at [219, 222] on div "Required Product date (AB)" at bounding box center [277, 222] width 144 height 20
type input "Required Product date (AB)"
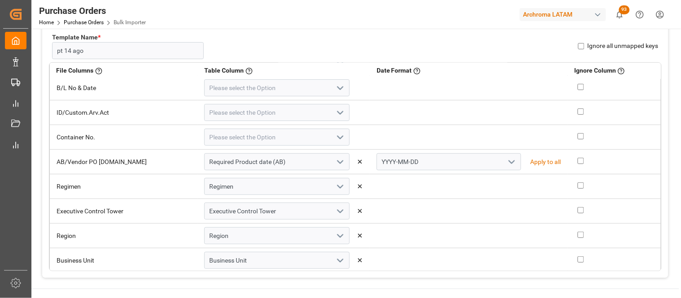
click at [506, 162] on icon "open menu" at bounding box center [511, 162] width 11 height 11
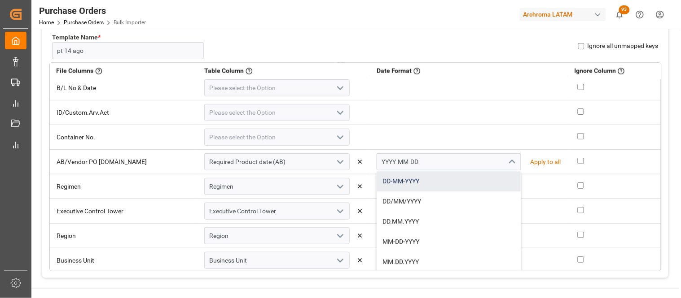
click at [394, 184] on div "DD-MM-YYYY" at bounding box center [449, 182] width 144 height 20
type input "DD-MM-YYYY"
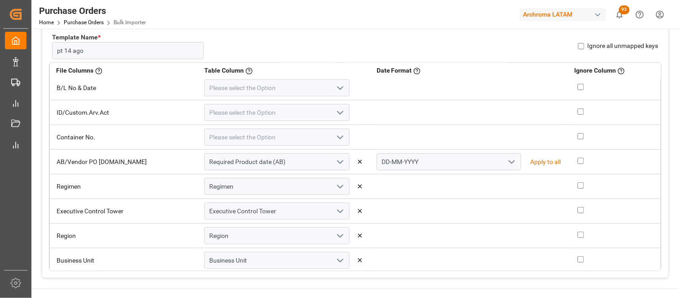
click at [382, 186] on td at bounding box center [469, 187] width 198 height 25
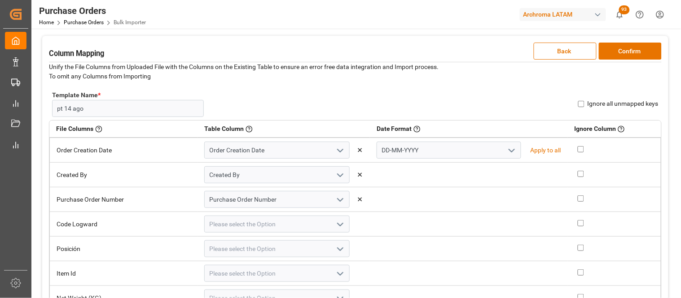
scroll to position [0, 0]
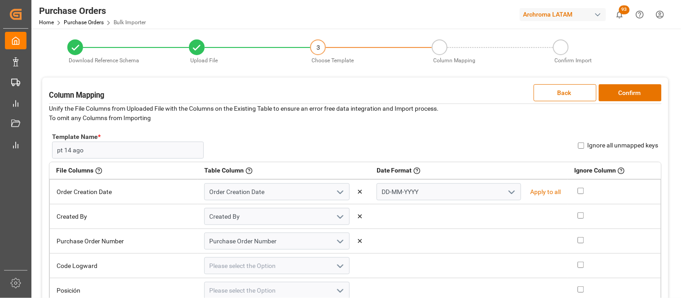
click at [579, 146] on input "Ignore all unmapped keys" at bounding box center [581, 146] width 6 height 6
checkbox input "true"
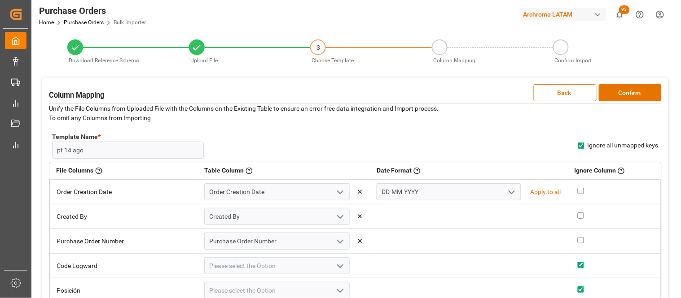
checkbox input "true"
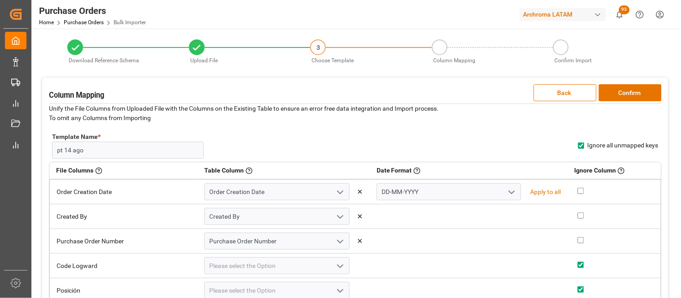
checkbox input "true"
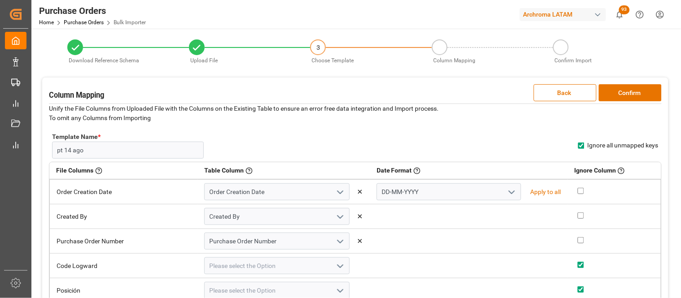
checkbox input "true"
click at [624, 94] on button "Confirm" at bounding box center [630, 92] width 63 height 17
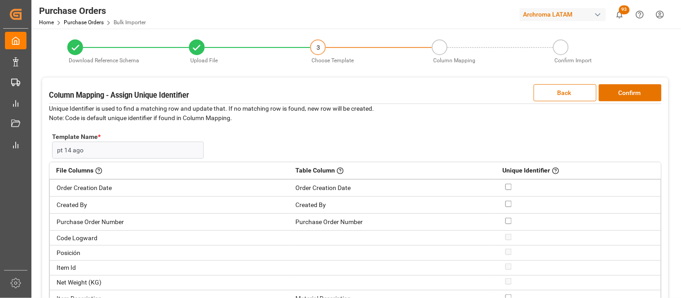
click at [505, 219] on input "checkbox" at bounding box center [508, 221] width 6 height 6
checkbox input "true"
click at [617, 95] on button "Confirm" at bounding box center [630, 92] width 63 height 17
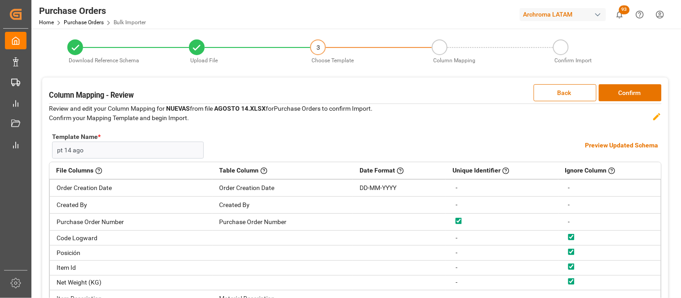
click at [587, 144] on h4 "Preview Updated Schema" at bounding box center [621, 145] width 73 height 9
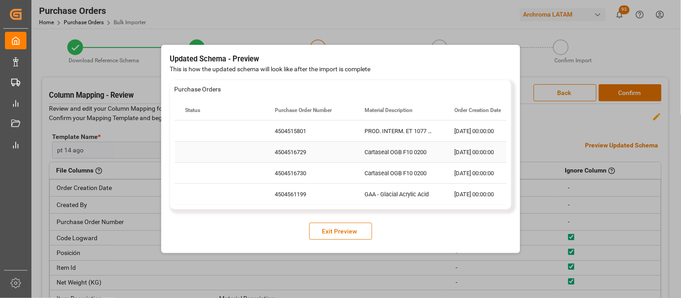
click at [296, 165] on div "4504516730" at bounding box center [309, 173] width 90 height 21
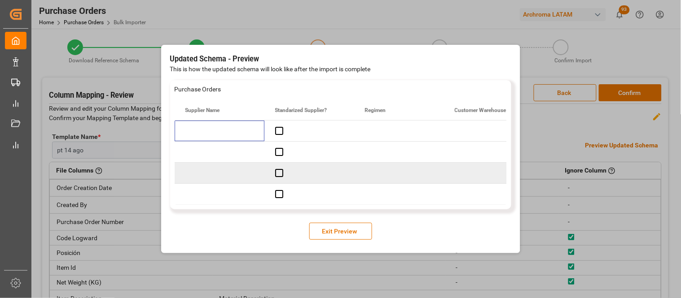
scroll to position [0, 1167]
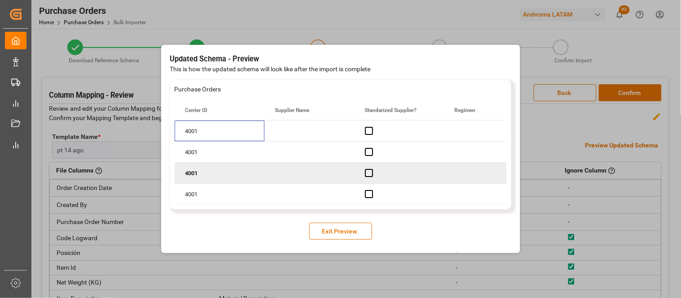
click at [333, 229] on button "Exit Preview" at bounding box center [340, 231] width 63 height 17
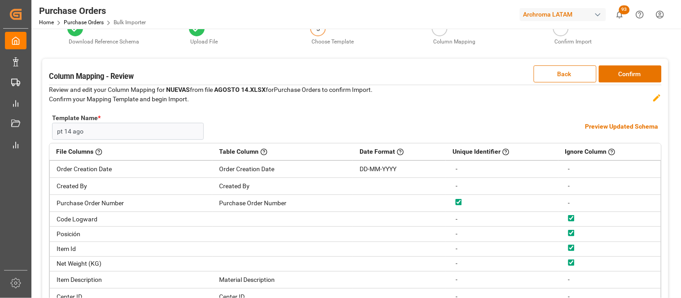
scroll to position [0, 0]
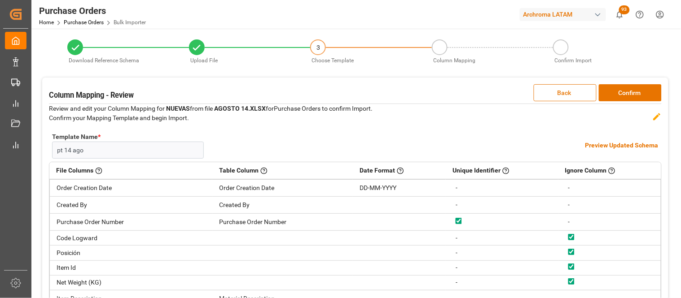
click at [546, 95] on button "Back" at bounding box center [564, 92] width 63 height 17
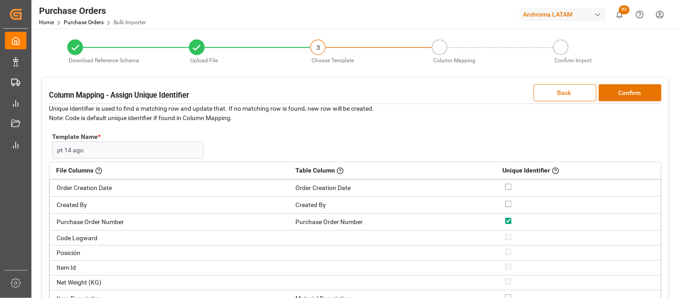
click at [546, 88] on button "Back" at bounding box center [564, 92] width 63 height 17
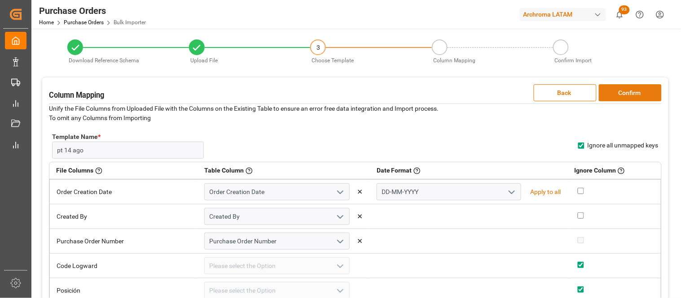
click at [621, 96] on button "Confirm" at bounding box center [630, 92] width 63 height 17
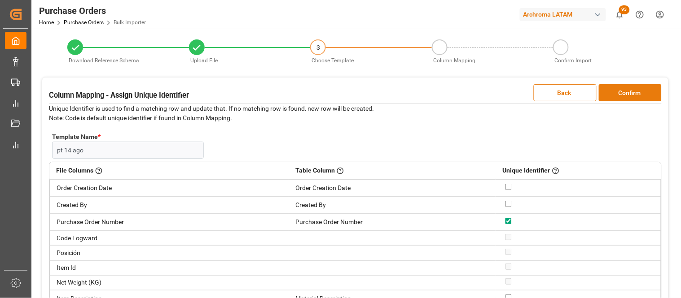
click at [621, 96] on button "Confirm" at bounding box center [630, 92] width 63 height 17
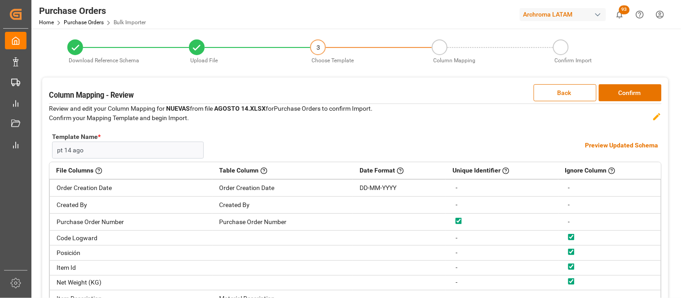
click at [607, 144] on h4 "Preview Updated Schema" at bounding box center [621, 145] width 73 height 9
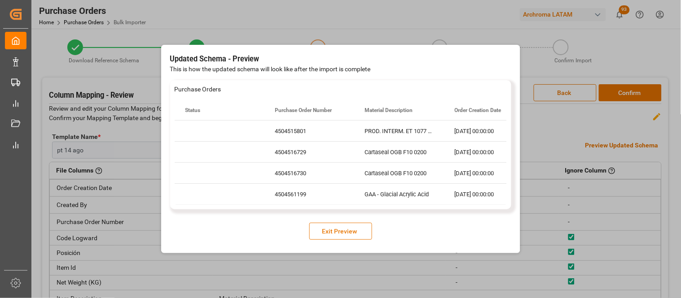
click at [353, 232] on button "Exit Preview" at bounding box center [340, 231] width 63 height 17
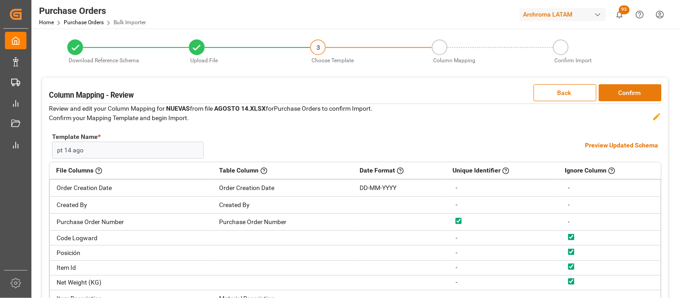
click at [625, 95] on button "Confirm" at bounding box center [630, 92] width 63 height 17
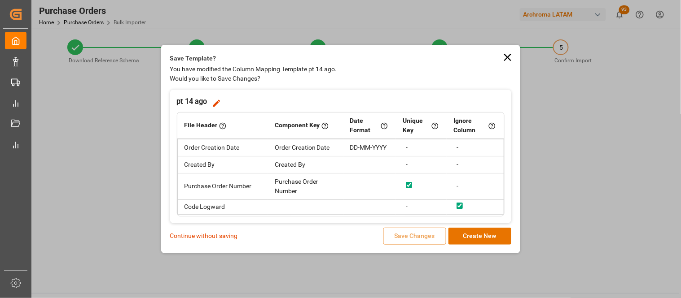
click at [214, 237] on p "Continue without saving" at bounding box center [204, 236] width 68 height 9
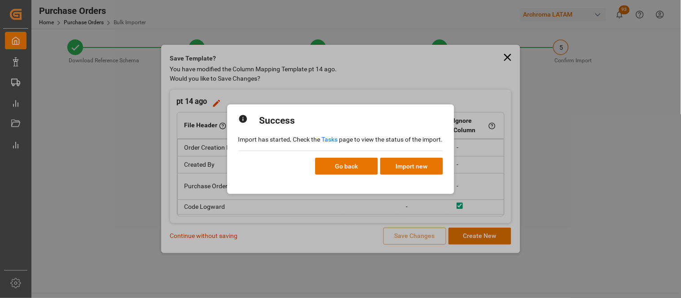
click at [333, 139] on link "Tasks" at bounding box center [330, 139] width 16 height 7
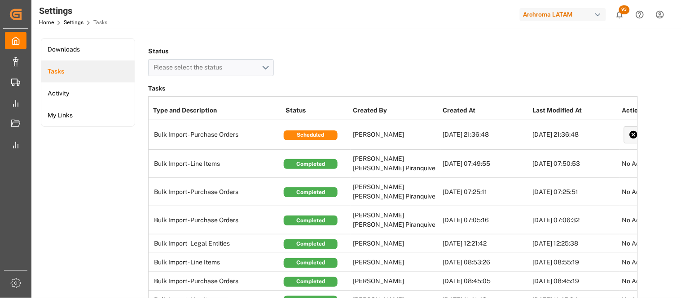
click at [455, 70] on div "Status Please select the status" at bounding box center [392, 60] width 489 height 31
click at [188, 24] on div "Settings Home Settings Tasks Archroma LATAM 93 Notifications Only show unread A…" at bounding box center [353, 14] width 656 height 29
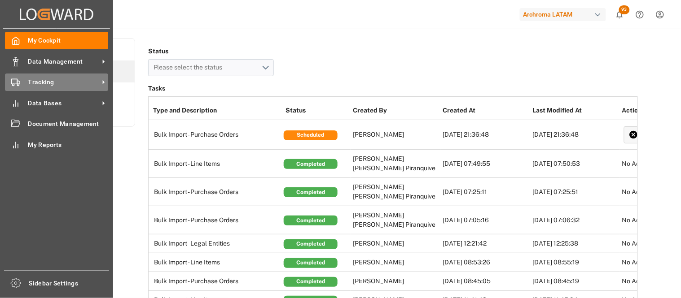
click at [64, 78] on span "Tracking" at bounding box center [63, 82] width 71 height 9
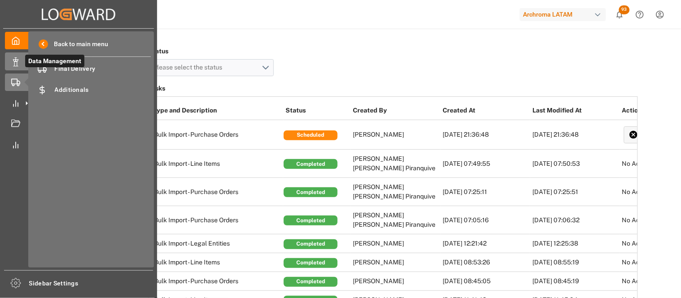
click at [24, 64] on icon at bounding box center [26, 61] width 9 height 9
click at [61, 92] on span "Line Items" at bounding box center [103, 89] width 96 height 9
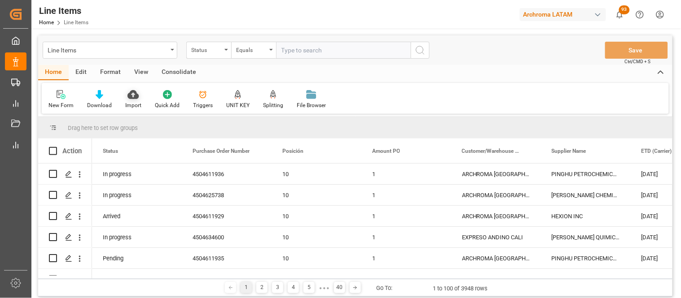
click at [128, 98] on icon at bounding box center [132, 94] width 11 height 9
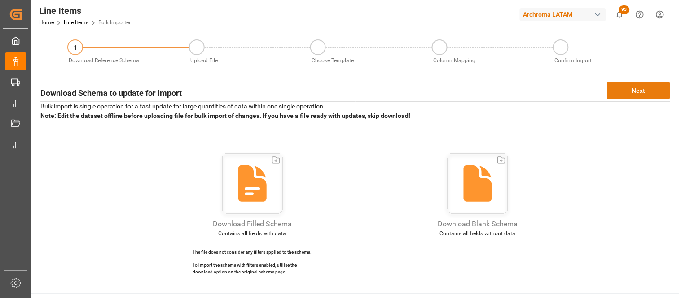
click at [636, 93] on button "Next" at bounding box center [638, 90] width 63 height 17
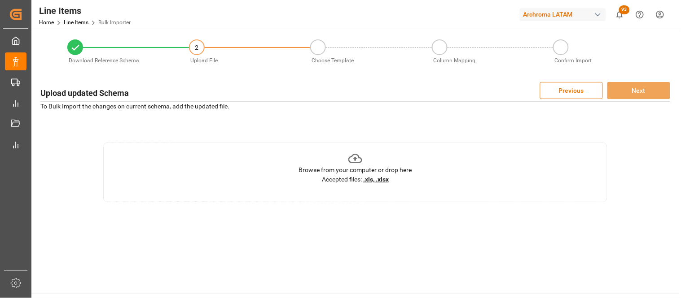
click at [384, 176] on u ".xls, .xlsx" at bounding box center [376, 179] width 26 height 7
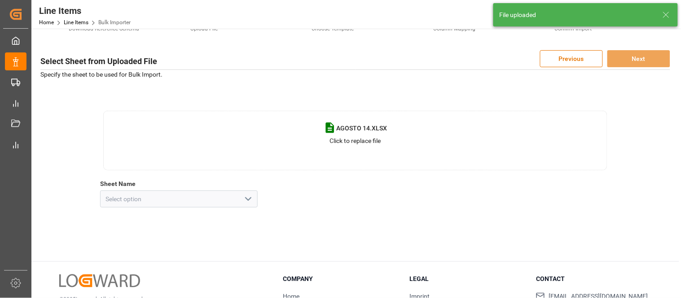
scroll to position [50, 0]
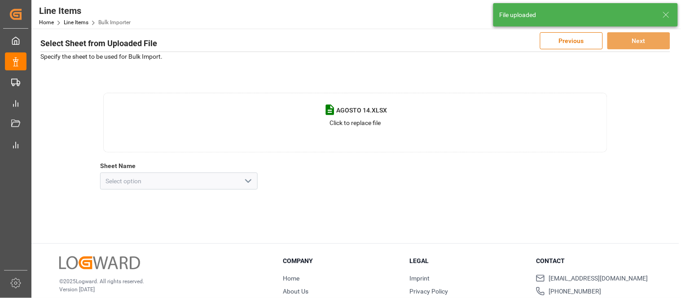
click at [248, 181] on icon "open menu" at bounding box center [248, 181] width 11 height 11
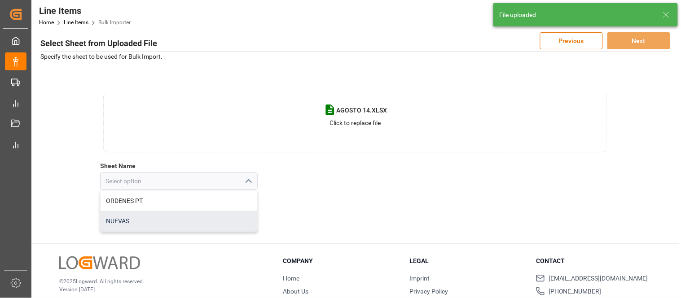
click at [170, 218] on div "NUEVAS" at bounding box center [179, 221] width 157 height 20
type input "NUEVAS"
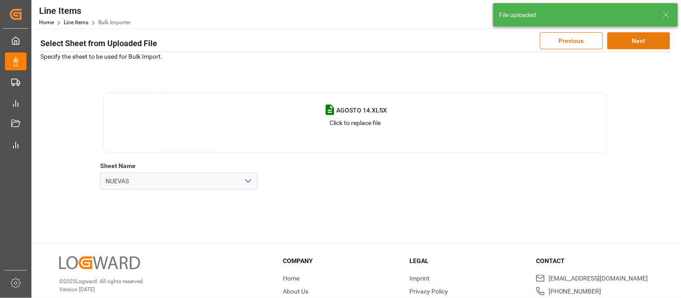
click at [625, 41] on button "Next" at bounding box center [638, 40] width 63 height 17
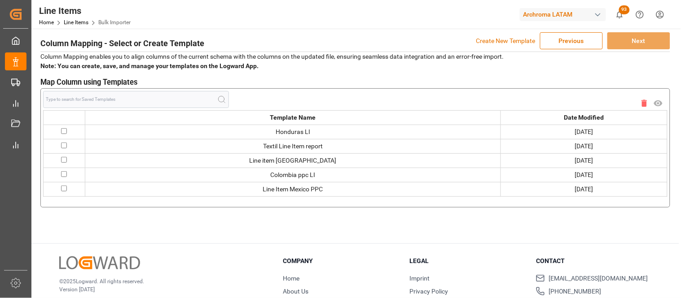
click at [492, 38] on p "Create New Template" at bounding box center [505, 40] width 59 height 17
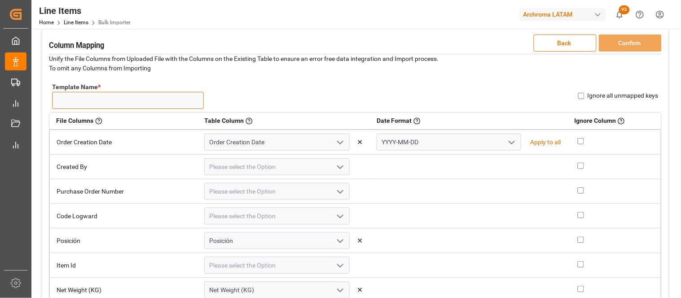
click at [116, 105] on input "Template Name *" at bounding box center [128, 100] width 152 height 17
type input "PT 14A"
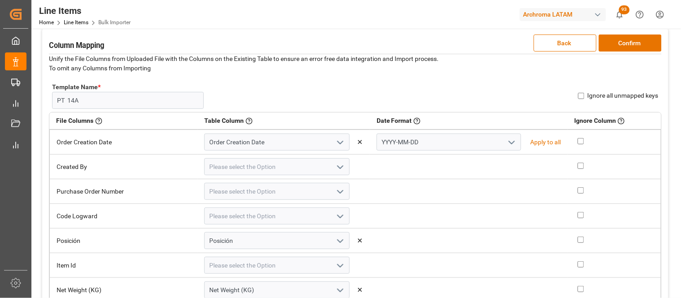
click at [509, 142] on polyline "open menu" at bounding box center [511, 142] width 5 height 3
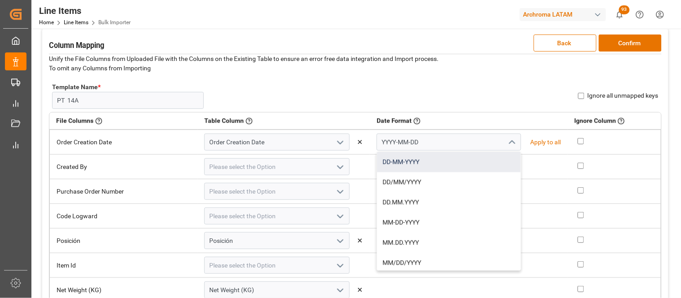
click at [409, 162] on div "DD-MM-YYYY" at bounding box center [449, 162] width 144 height 20
type input "DD-MM-YYYY"
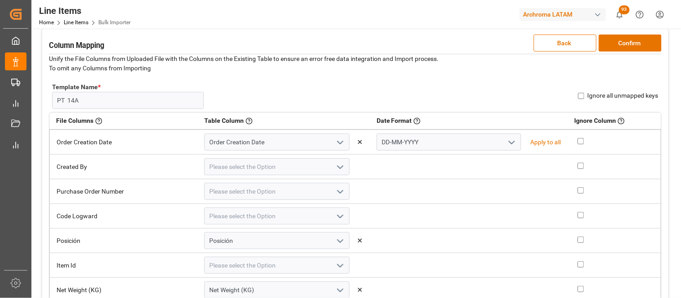
click at [577, 140] on input "checkbox" at bounding box center [580, 141] width 6 height 6
checkbox input "true"
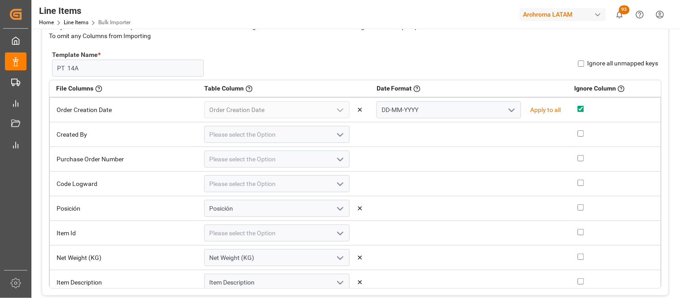
scroll to position [100, 0]
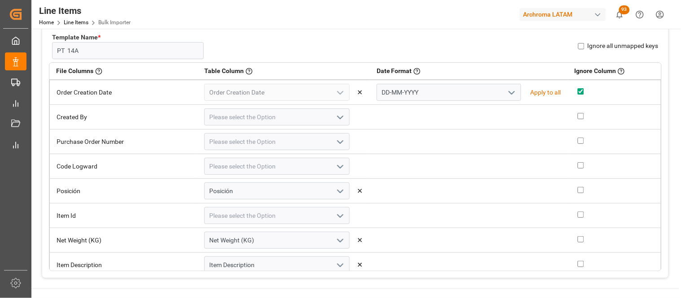
click at [335, 117] on icon "open menu" at bounding box center [340, 117] width 11 height 11
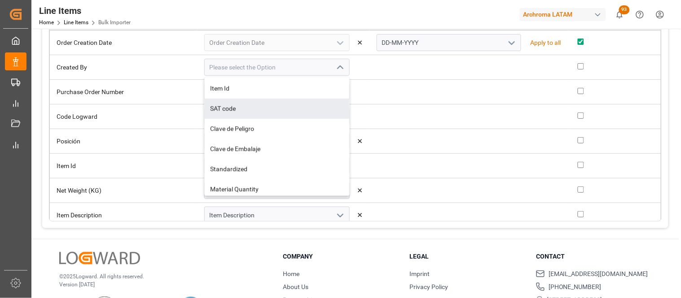
click at [577, 65] on input "checkbox" at bounding box center [580, 66] width 6 height 6
checkbox input "true"
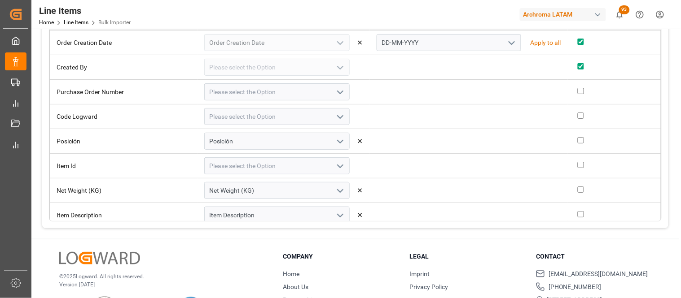
click at [337, 91] on polyline "open menu" at bounding box center [339, 92] width 5 height 3
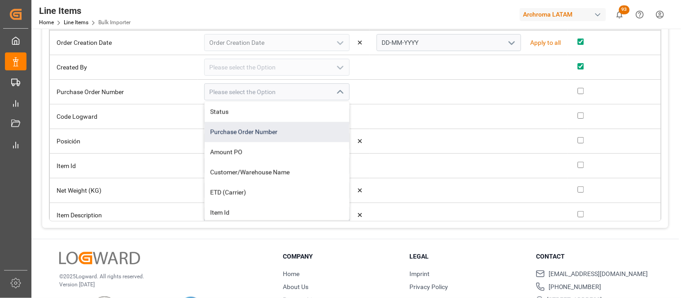
click at [258, 137] on div "Purchase Order Number" at bounding box center [277, 132] width 144 height 20
type input "Purchase Order Number"
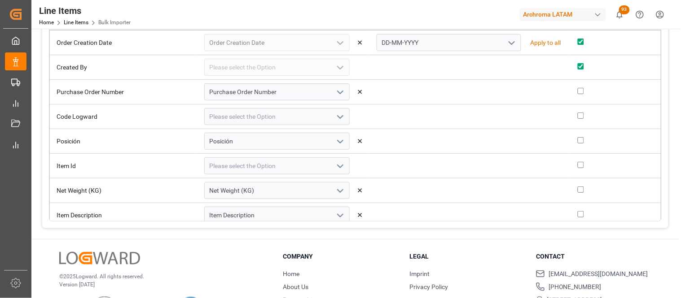
scroll to position [50, 0]
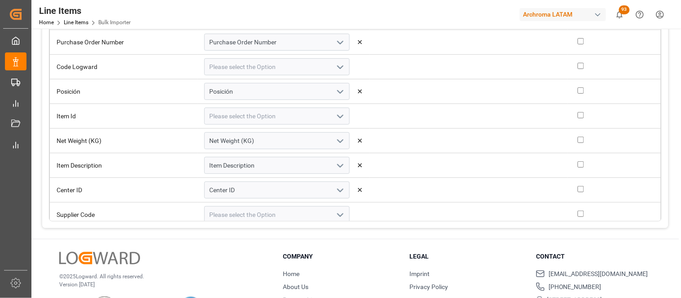
click at [335, 115] on icon "open menu" at bounding box center [340, 116] width 11 height 11
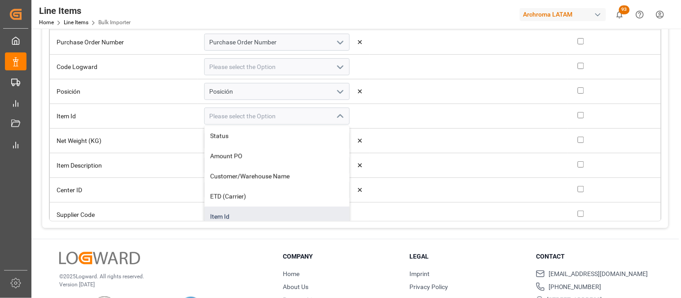
click at [214, 215] on div "Item Id" at bounding box center [277, 217] width 144 height 20
type input "Item Id"
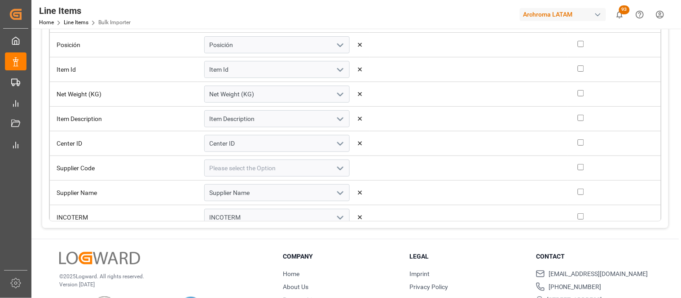
scroll to position [100, 0]
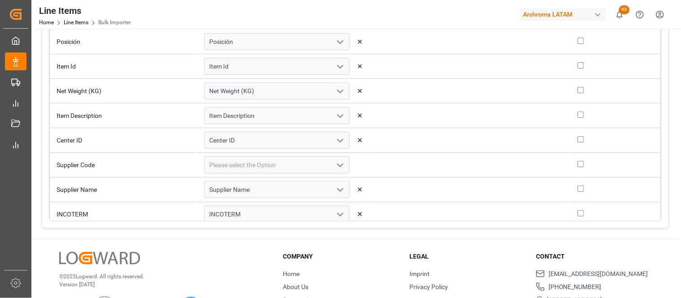
click at [335, 163] on icon "open menu" at bounding box center [340, 165] width 11 height 11
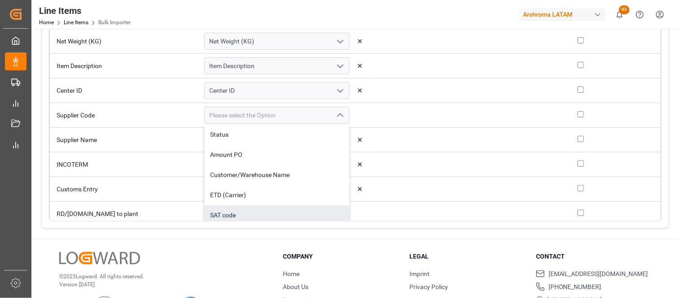
scroll to position [0, 0]
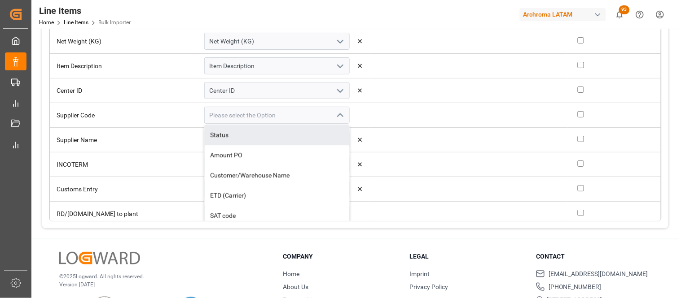
click at [384, 117] on td at bounding box center [469, 115] width 198 height 25
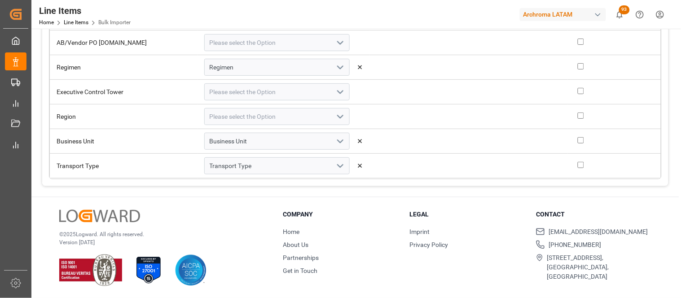
scroll to position [526, 0]
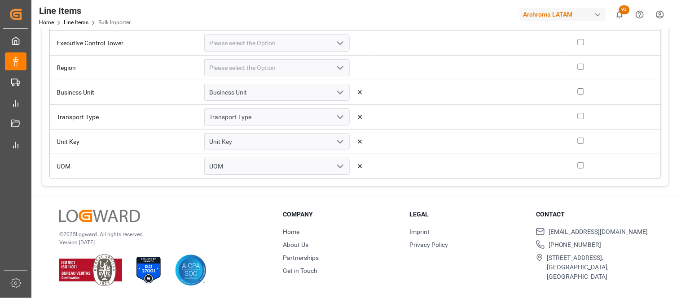
click at [337, 68] on polyline "open menu" at bounding box center [339, 68] width 5 height 3
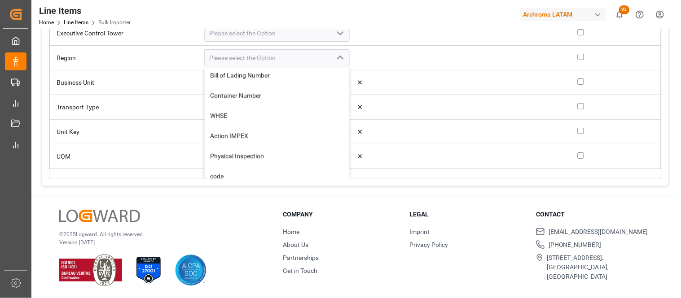
scroll to position [543, 0]
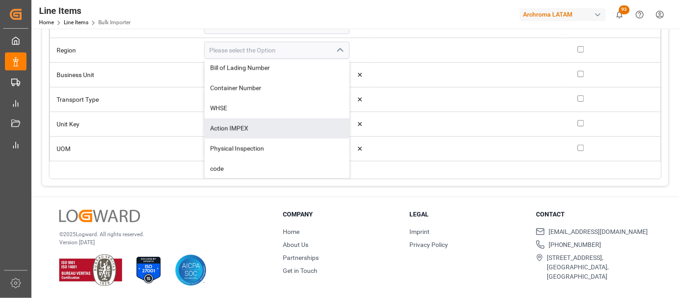
click at [435, 146] on td at bounding box center [469, 149] width 198 height 25
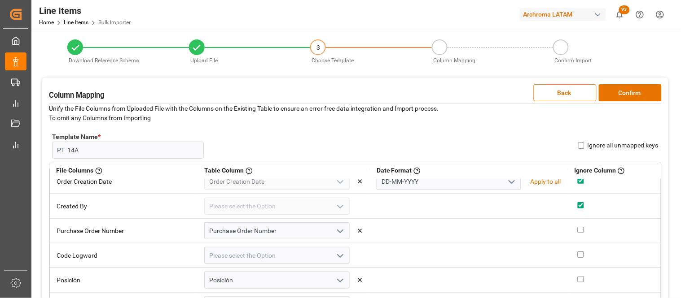
scroll to position [0, 0]
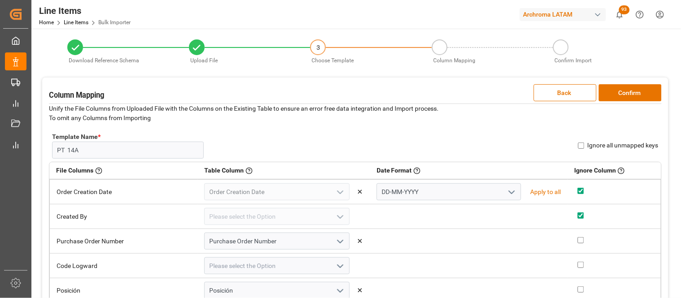
click at [581, 144] on input "Ignore all unmapped keys" at bounding box center [581, 146] width 6 height 6
checkbox input "true"
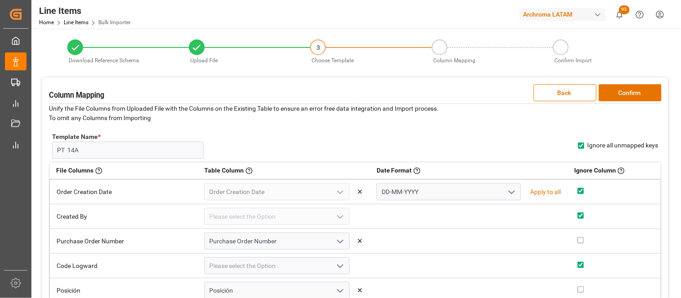
checkbox input "true"
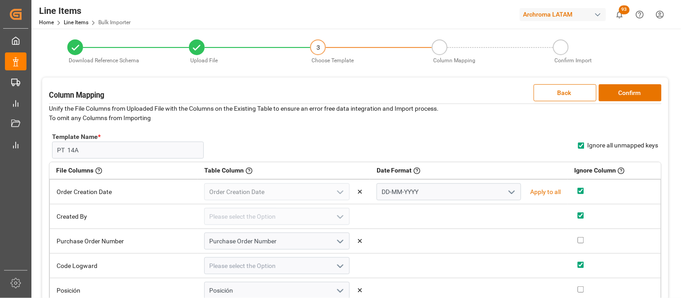
checkbox input "true"
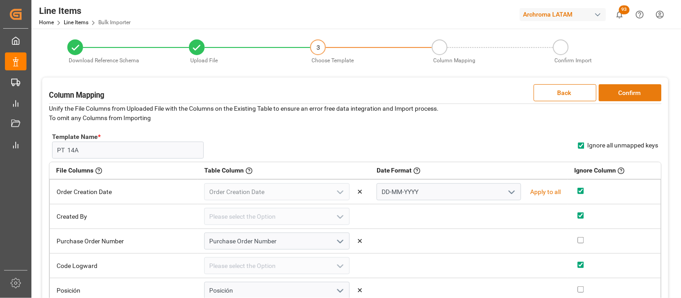
click at [617, 93] on button "Confirm" at bounding box center [630, 92] width 63 height 17
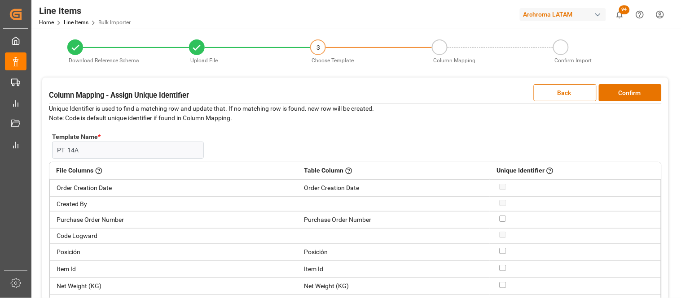
click at [499, 218] on input "checkbox" at bounding box center [502, 219] width 6 height 6
checkbox input "true"
click at [499, 251] on input "checkbox" at bounding box center [502, 251] width 6 height 6
checkbox input "true"
click at [617, 89] on button "Confirm" at bounding box center [630, 92] width 63 height 17
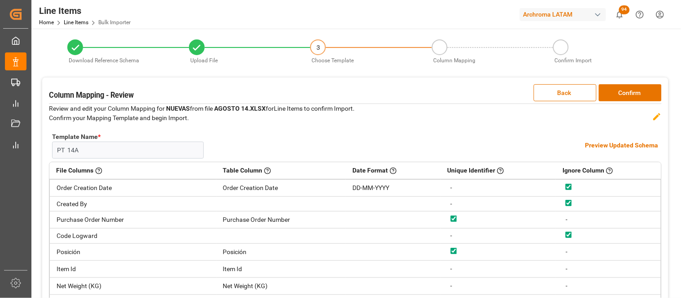
click at [595, 146] on h4 "Preview Updated Schema" at bounding box center [621, 145] width 73 height 9
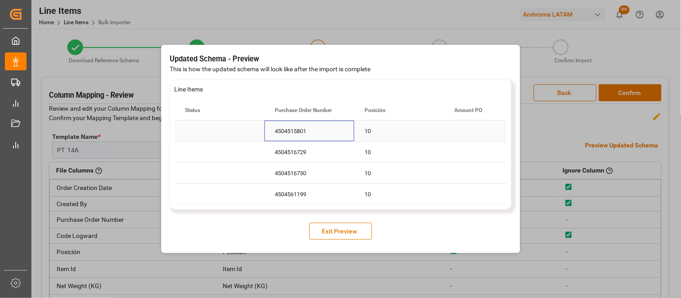
drag, startPoint x: 293, startPoint y: 134, endPoint x: 301, endPoint y: 122, distance: 14.1
click at [293, 133] on div "4504515801" at bounding box center [309, 131] width 90 height 21
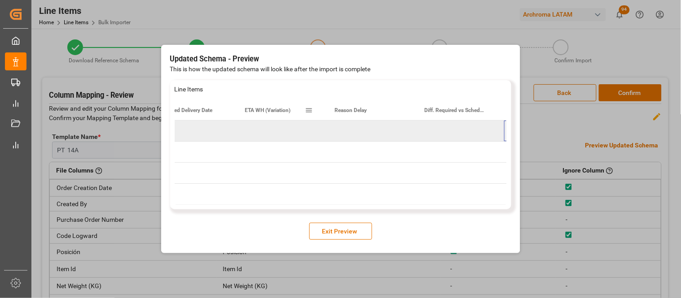
scroll to position [0, 4337]
click at [354, 234] on button "Exit Preview" at bounding box center [340, 231] width 63 height 17
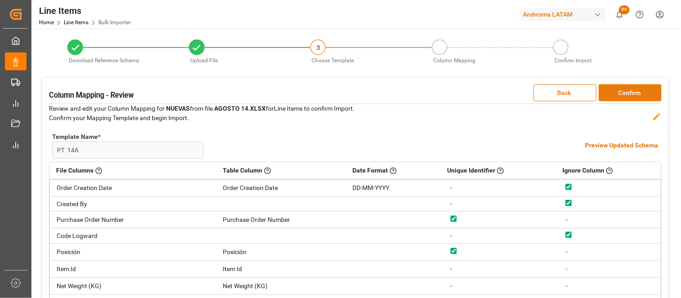
click at [620, 93] on button "Confirm" at bounding box center [630, 92] width 63 height 17
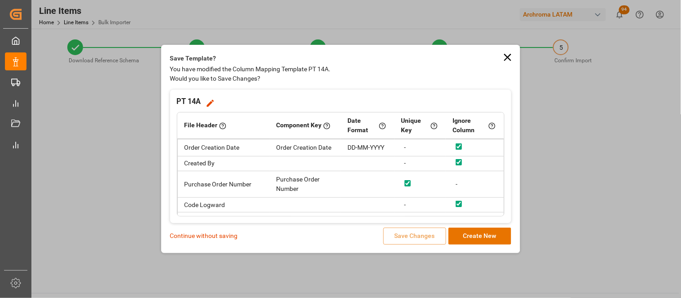
click at [210, 236] on p "Continue without saving" at bounding box center [204, 236] width 68 height 9
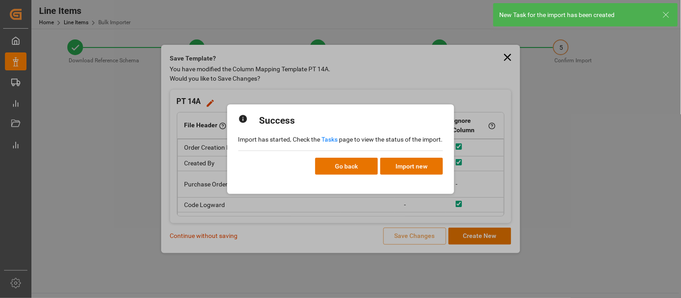
click at [334, 137] on link "Tasks" at bounding box center [330, 139] width 16 height 7
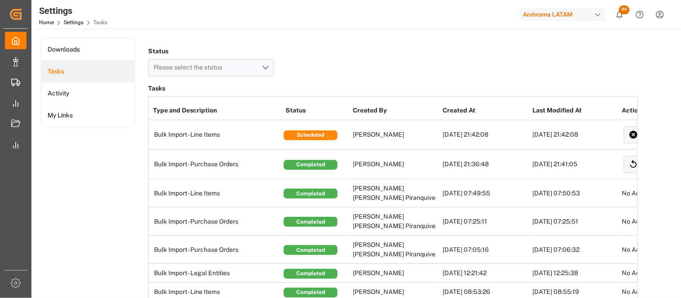
click at [316, 158] on td "Completed" at bounding box center [316, 165] width 67 height 30
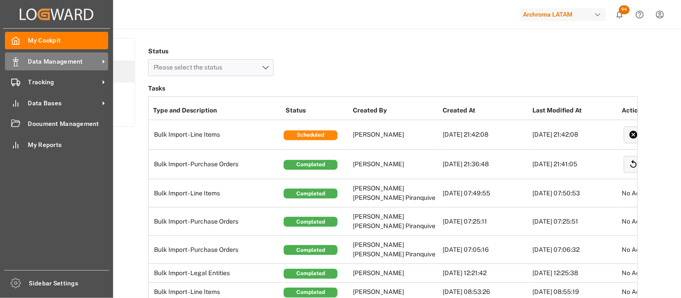
click at [18, 62] on icon at bounding box center [15, 61] width 9 height 9
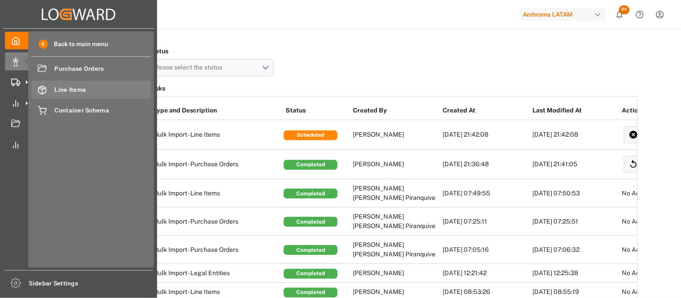
click at [66, 95] on div "Line Items Line Items" at bounding box center [90, 89] width 119 height 17
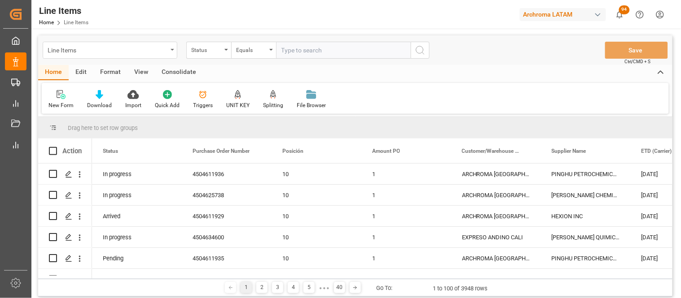
click at [172, 51] on div "Line Items" at bounding box center [110, 50] width 135 height 17
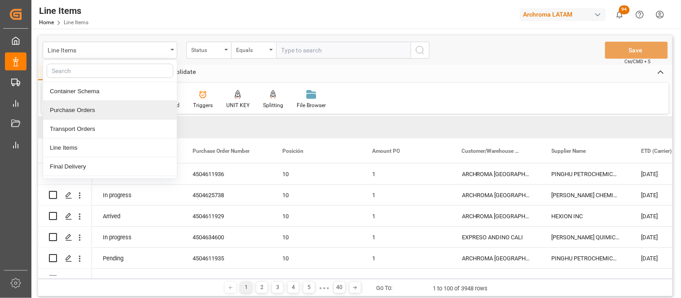
click at [126, 110] on div "Purchase Orders" at bounding box center [110, 110] width 134 height 19
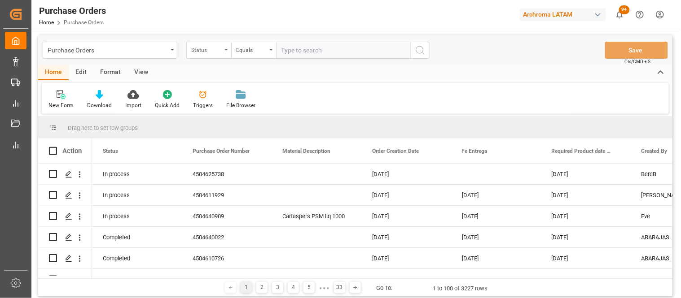
click at [225, 52] on div "Status" at bounding box center [208, 50] width 45 height 17
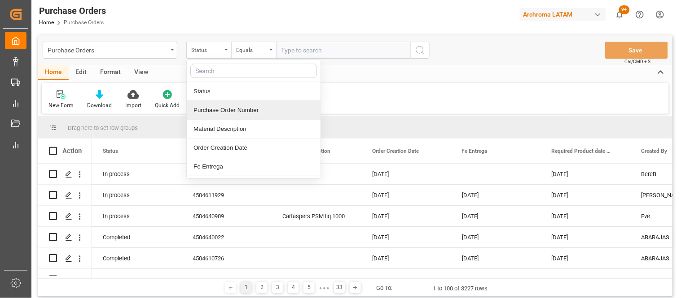
click at [214, 110] on div "Purchase Order Number" at bounding box center [254, 110] width 134 height 19
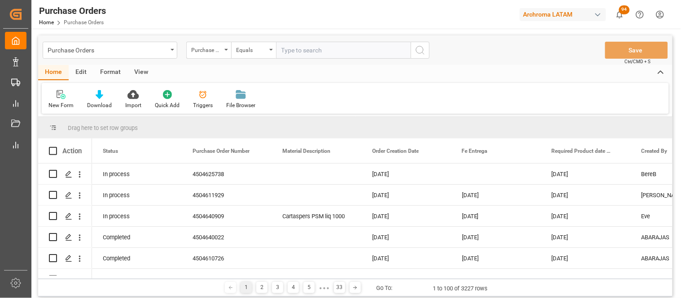
click at [288, 52] on input "text" at bounding box center [343, 50] width 135 height 17
paste input "4504650011"
type input "4504650011"
click at [420, 50] on icon "search button" at bounding box center [420, 50] width 11 height 11
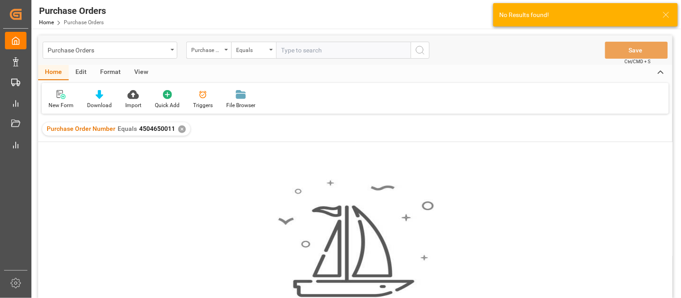
click at [179, 130] on div "✕" at bounding box center [182, 130] width 8 height 8
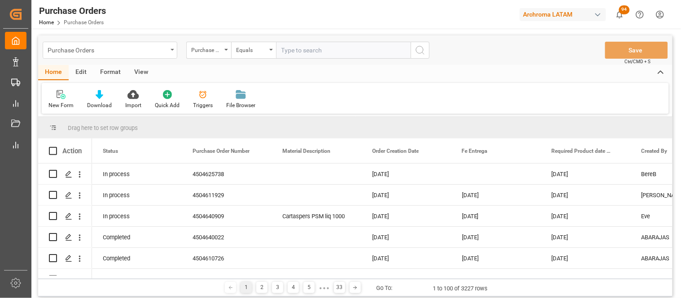
click at [162, 53] on div "Purchase Orders" at bounding box center [108, 49] width 120 height 11
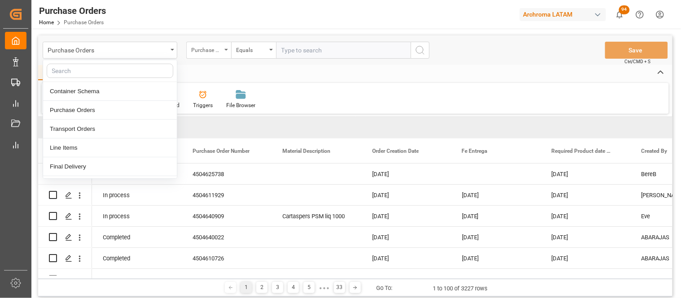
click at [209, 53] on div "Purchase Order Number" at bounding box center [206, 49] width 31 height 10
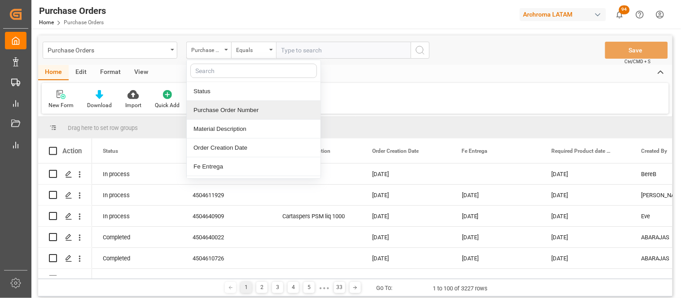
click at [218, 109] on div "Purchase Order Number" at bounding box center [254, 110] width 134 height 19
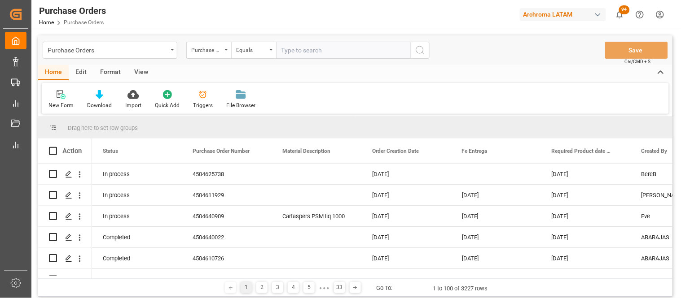
click at [290, 51] on input "text" at bounding box center [343, 50] width 135 height 17
paste input "4504642534"
type input "4504642534"
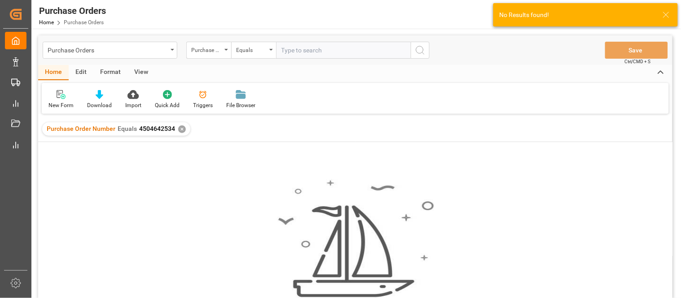
click at [178, 129] on div "✕" at bounding box center [182, 130] width 8 height 8
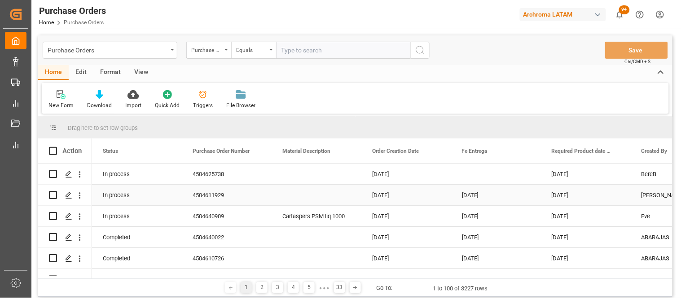
click at [262, 200] on div "4504611929" at bounding box center [227, 195] width 90 height 21
click at [317, 52] on input "text" at bounding box center [343, 50] width 135 height 17
paste input "4504642535"
type input "4504642535"
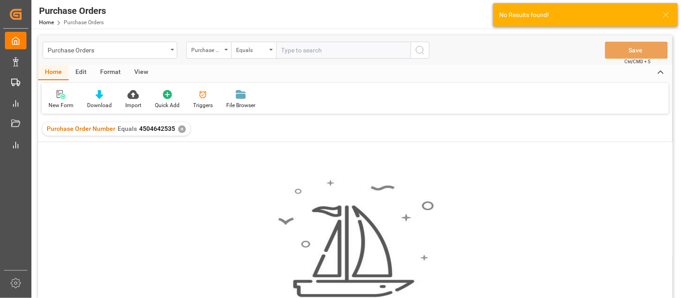
click at [180, 128] on div "✕" at bounding box center [182, 130] width 8 height 8
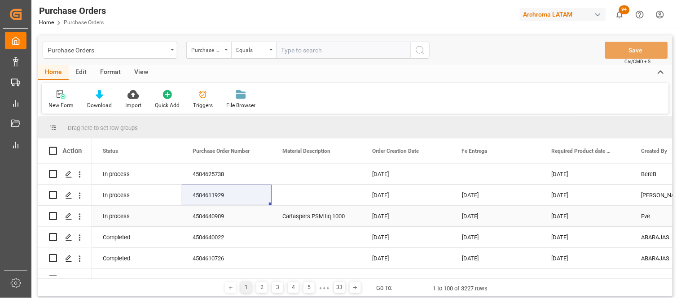
click at [222, 218] on div "4504640909" at bounding box center [227, 216] width 90 height 21
click at [255, 176] on div "4504625738" at bounding box center [227, 174] width 90 height 21
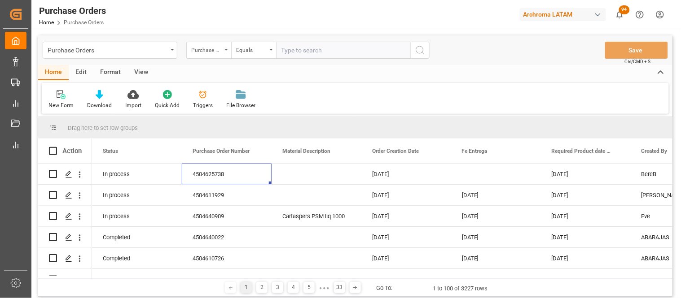
click at [213, 48] on div "Purchase Order Number" at bounding box center [206, 49] width 31 height 10
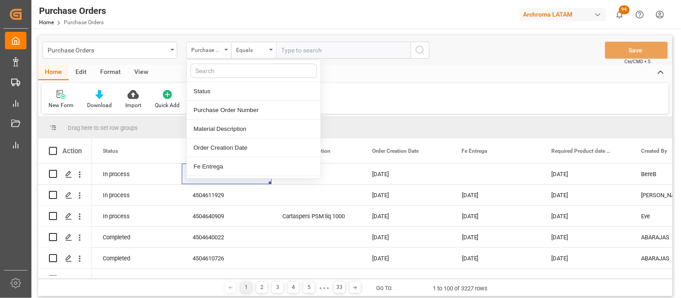
click at [308, 46] on input "text" at bounding box center [343, 50] width 135 height 17
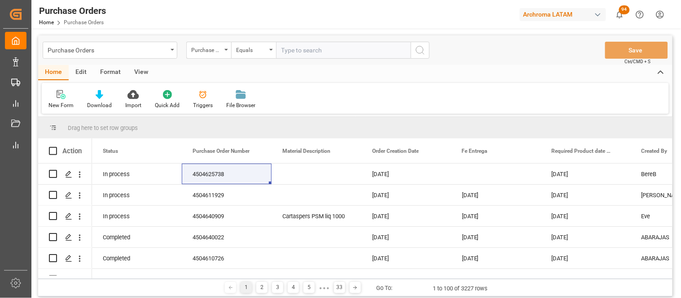
paste input "4504642535"
drag, startPoint x: 364, startPoint y: 47, endPoint x: 416, endPoint y: 48, distance: 52.0
click at [366, 47] on input "4504642535" at bounding box center [343, 50] width 135 height 17
type input "4504642535"
drag, startPoint x: 416, startPoint y: 48, endPoint x: 428, endPoint y: 48, distance: 11.2
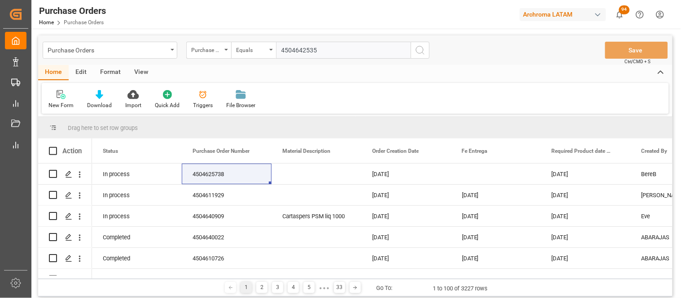
click at [418, 48] on icon "search button" at bounding box center [420, 50] width 11 height 11
click at [428, 48] on div "Purchase Orders Purchase Order Number Equals Save Ctrl/CMD + S Home Edit Format…" at bounding box center [355, 166] width 634 height 262
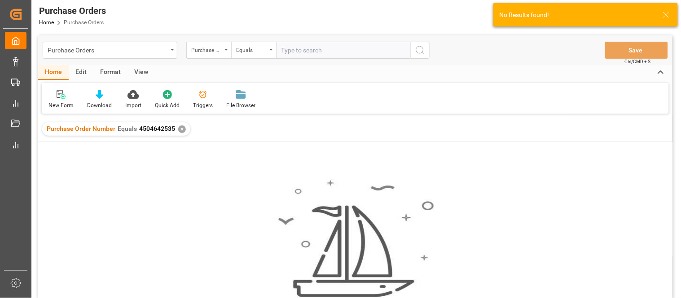
click at [183, 129] on div "✕" at bounding box center [182, 130] width 8 height 8
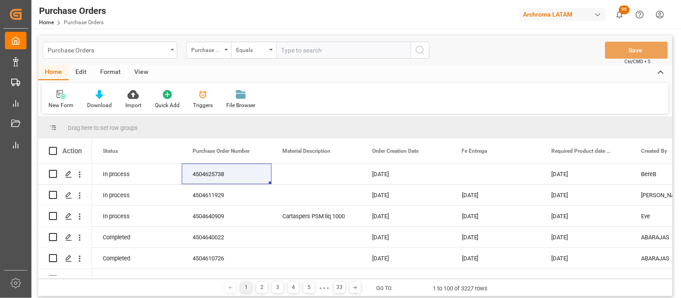
click at [86, 54] on div "Purchase Orders" at bounding box center [108, 49] width 120 height 11
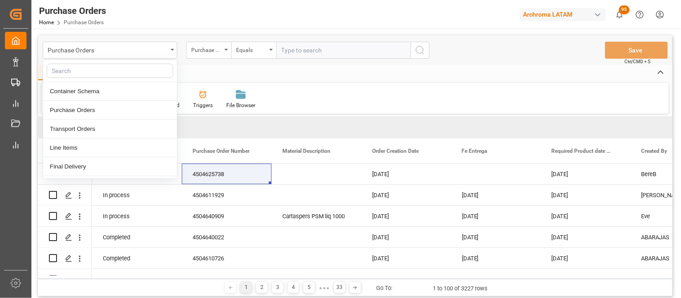
click at [667, 21] on html "Created by potrace 1.15, written by Peter Selinger 2001-2017 Created by potrace…" at bounding box center [340, 149] width 681 height 298
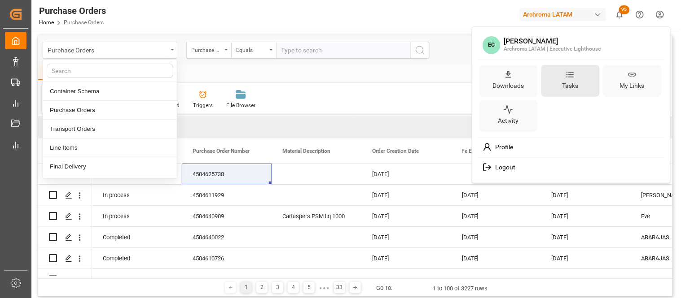
click at [561, 79] on div "Tasks" at bounding box center [570, 85] width 20 height 13
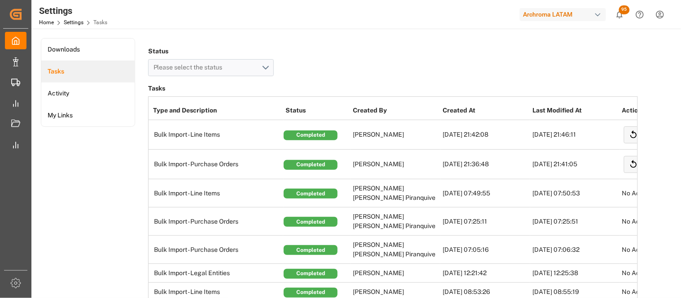
drag, startPoint x: 323, startPoint y: 162, endPoint x: 322, endPoint y: 138, distance: 24.7
click at [323, 161] on div "Completed" at bounding box center [311, 165] width 54 height 10
click at [322, 134] on div "Completed" at bounding box center [311, 136] width 54 height 10
click at [383, 169] on td "[PERSON_NAME]" at bounding box center [395, 165] width 90 height 30
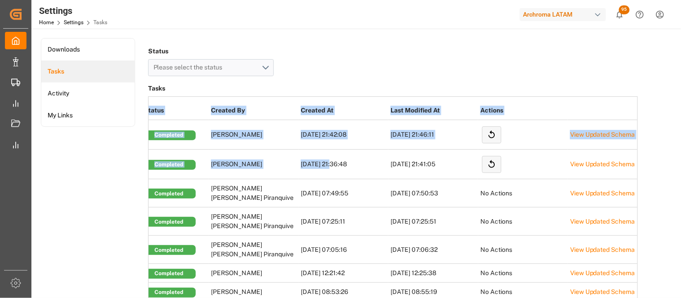
drag, startPoint x: 476, startPoint y: 167, endPoint x: 639, endPoint y: 167, distance: 162.9
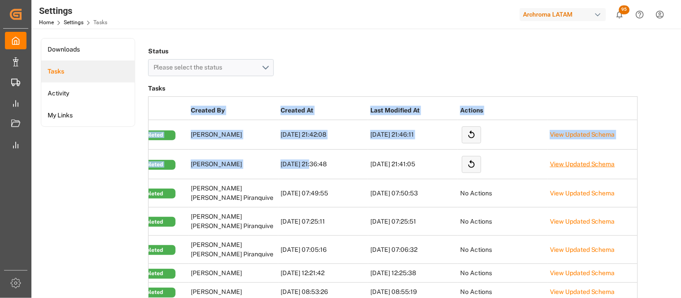
click at [599, 162] on link "View Updated Schema" at bounding box center [582, 164] width 65 height 7
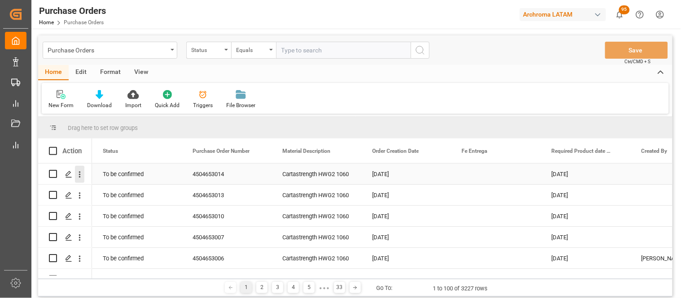
click at [84, 176] on icon "open menu" at bounding box center [79, 174] width 9 height 9
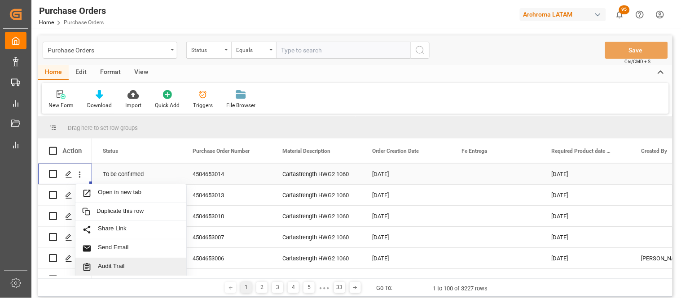
click at [101, 263] on span "Audit Trail" at bounding box center [139, 267] width 82 height 9
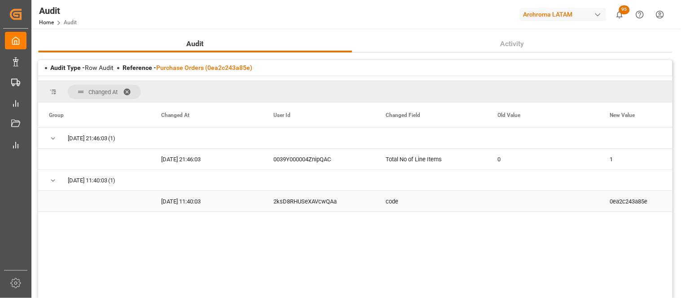
click at [395, 202] on div "code" at bounding box center [431, 201] width 112 height 21
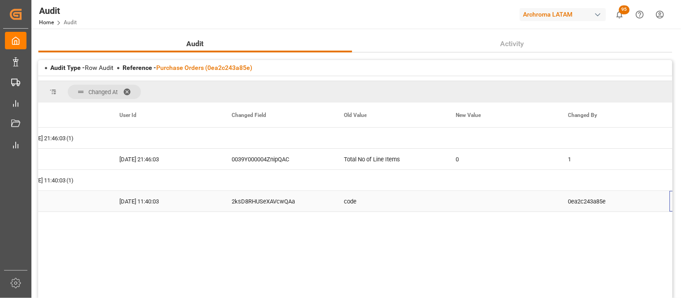
scroll to position [0, 154]
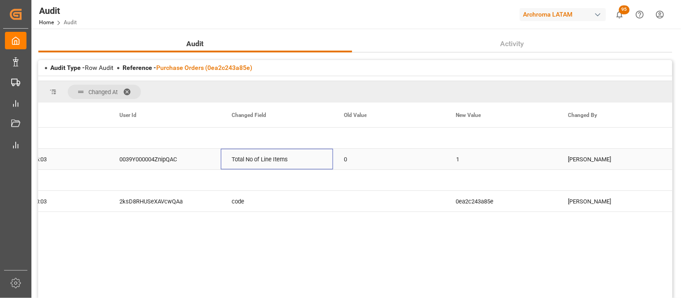
click at [289, 161] on div "Total No of Line Items" at bounding box center [277, 159] width 112 height 21
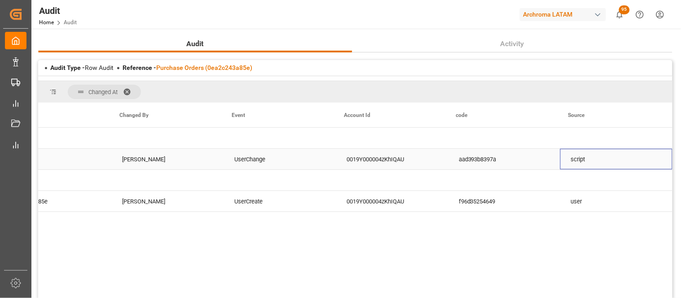
scroll to position [0, 0]
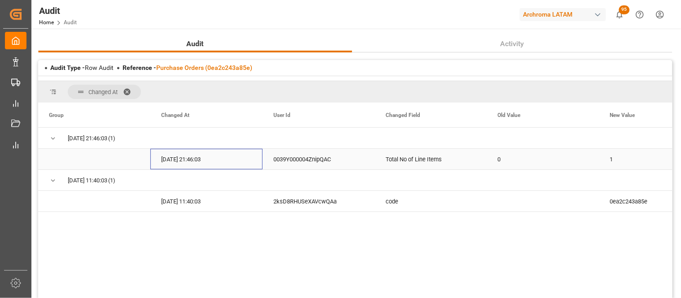
click at [182, 159] on div "[DATE] 21:46:03" at bounding box center [206, 159] width 112 height 21
